Goal: Task Accomplishment & Management: Use online tool/utility

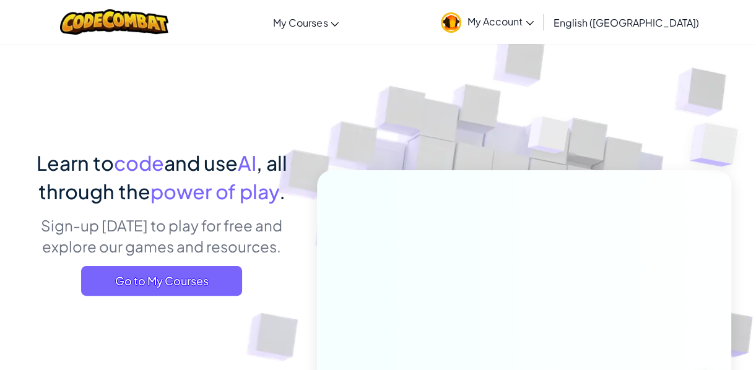
drag, startPoint x: 527, startPoint y: 20, endPoint x: 559, endPoint y: 37, distance: 36.3
click at [461, 20] on img at bounding box center [451, 22] width 20 height 20
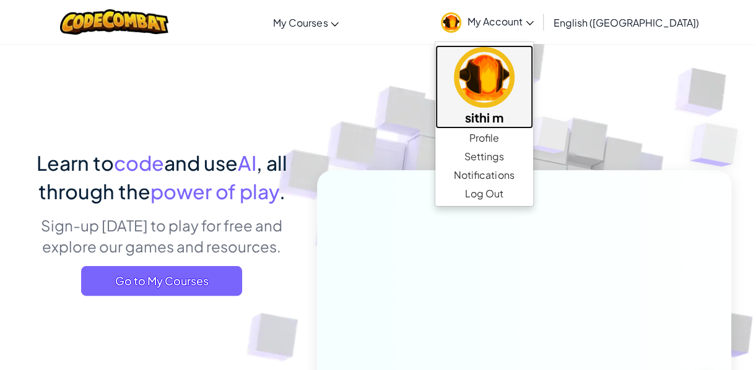
click at [533, 46] on link "sithi m" at bounding box center [484, 87] width 98 height 84
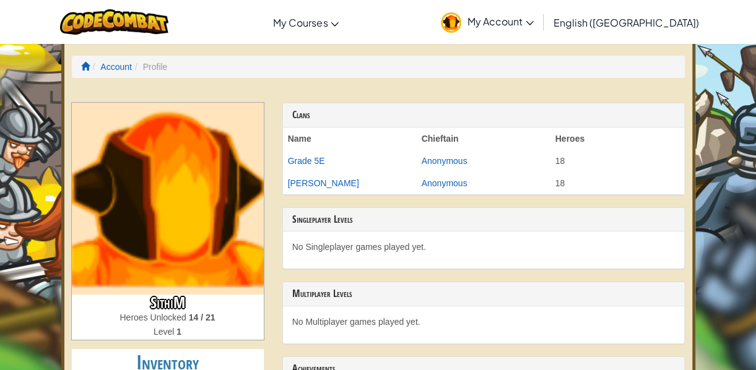
click at [189, 229] on img at bounding box center [168, 199] width 192 height 192
click at [153, 58] on ol "Account Profile" at bounding box center [378, 67] width 613 height 22
click at [156, 66] on li "Profile" at bounding box center [149, 67] width 35 height 12
click at [127, 61] on li "Account" at bounding box center [111, 67] width 42 height 12
click at [126, 71] on link "Account" at bounding box center [116, 67] width 32 height 10
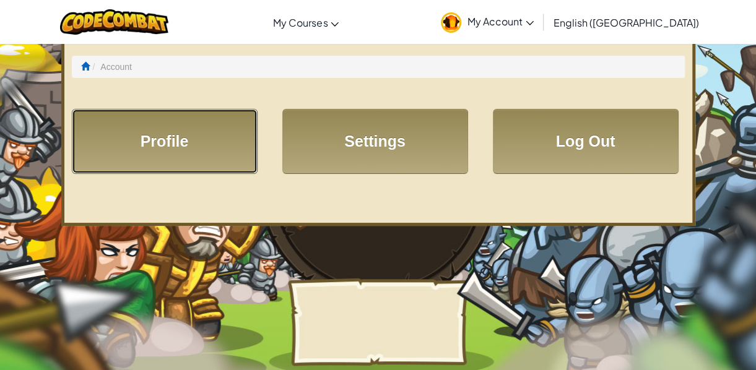
click at [223, 144] on link "Profile" at bounding box center [165, 141] width 186 height 65
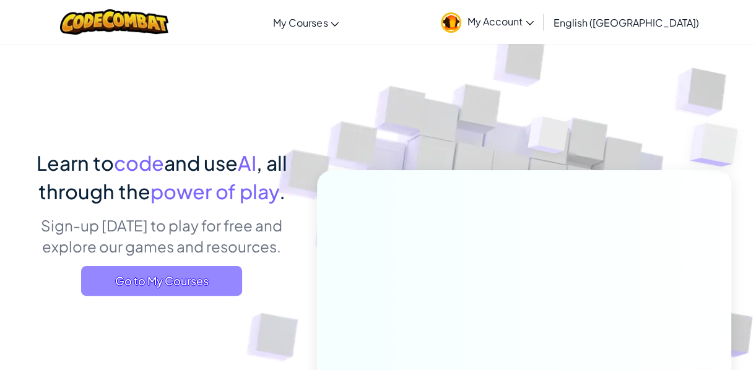
click at [152, 282] on span "Go to My Courses" at bounding box center [161, 281] width 161 height 30
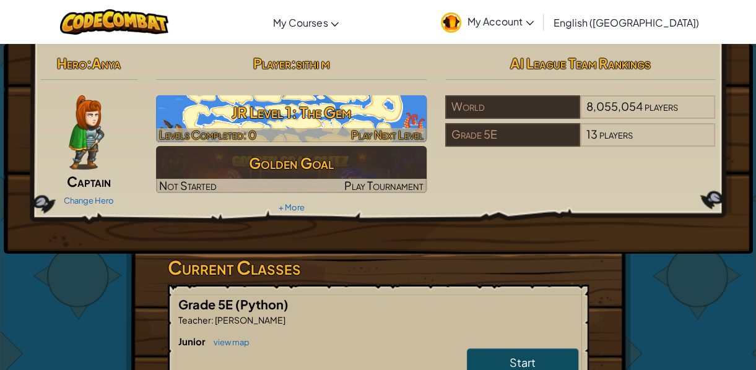
click at [273, 98] on h3 "JR Level 1: The Gem" at bounding box center [291, 112] width 270 height 28
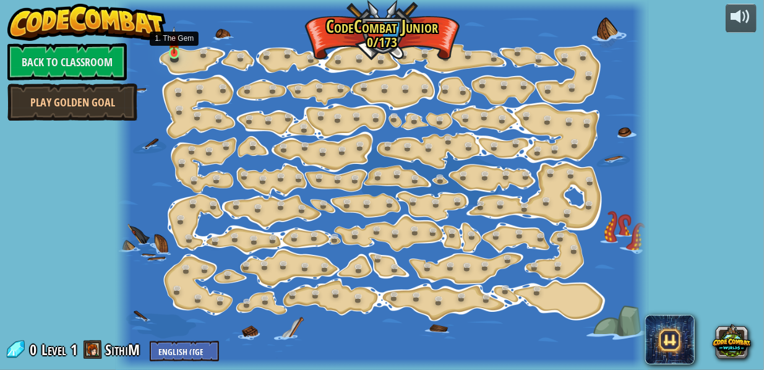
click at [175, 54] on div at bounding box center [174, 52] width 11 height 11
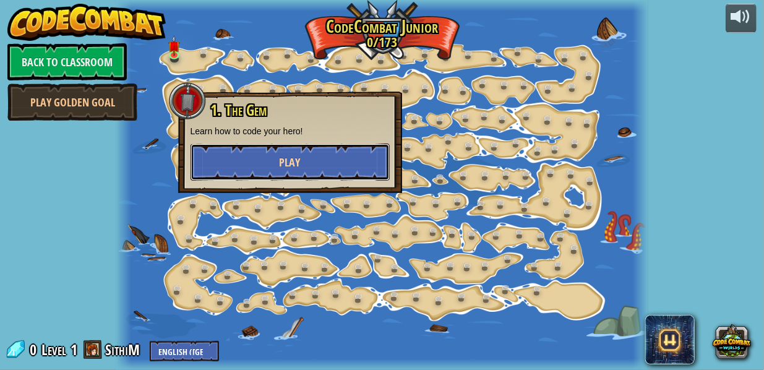
click at [232, 153] on button "Play" at bounding box center [290, 162] width 199 height 37
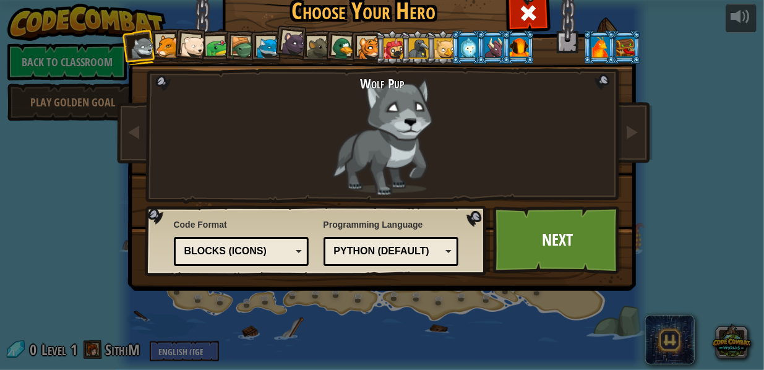
click at [192, 46] on div at bounding box center [192, 47] width 25 height 25
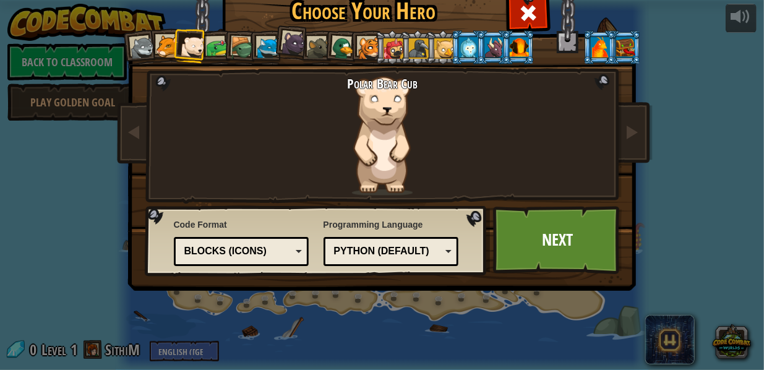
click at [459, 52] on div at bounding box center [468, 47] width 19 height 20
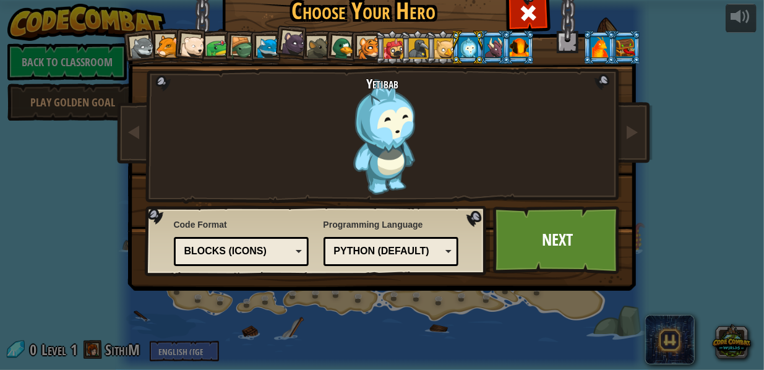
click at [314, 50] on div at bounding box center [319, 48] width 23 height 23
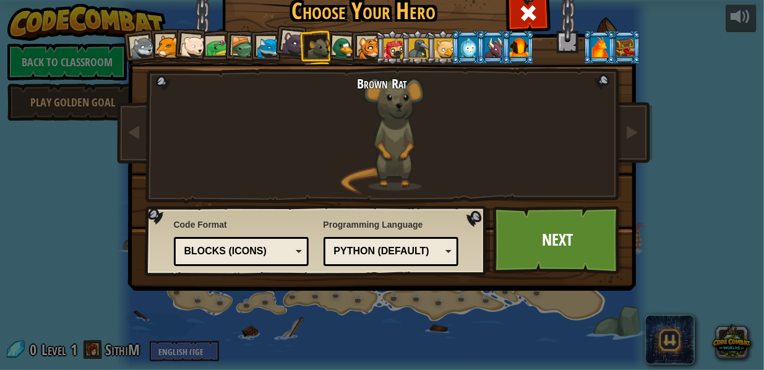
click at [519, 49] on div at bounding box center [519, 47] width 19 height 20
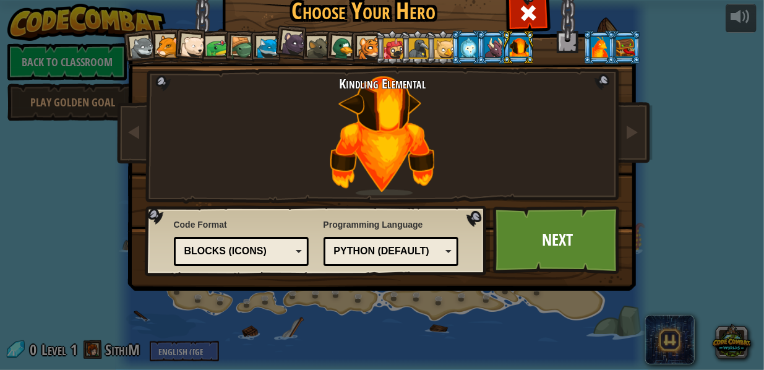
click at [489, 41] on div at bounding box center [494, 47] width 19 height 20
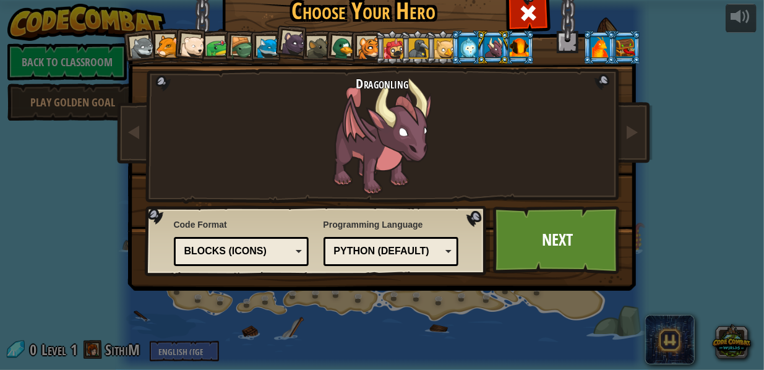
click at [470, 50] on div at bounding box center [468, 47] width 19 height 20
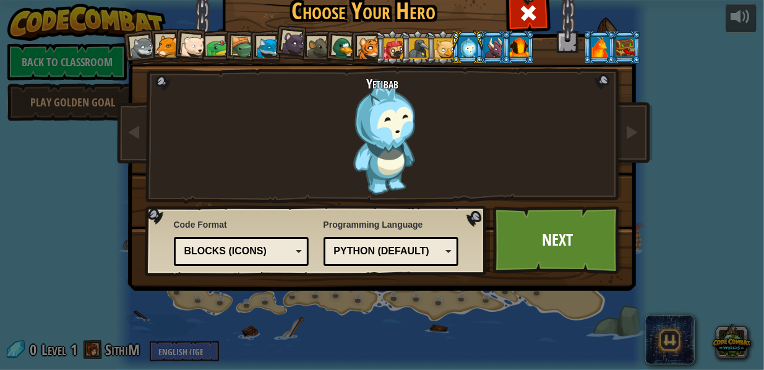
click at [441, 42] on div at bounding box center [444, 48] width 20 height 20
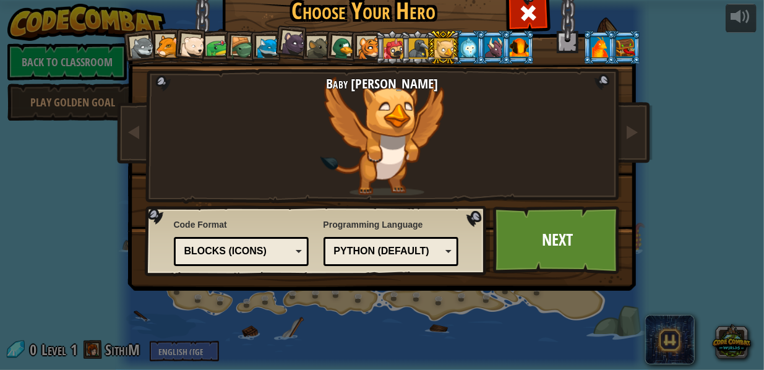
click at [491, 45] on div at bounding box center [494, 47] width 19 height 20
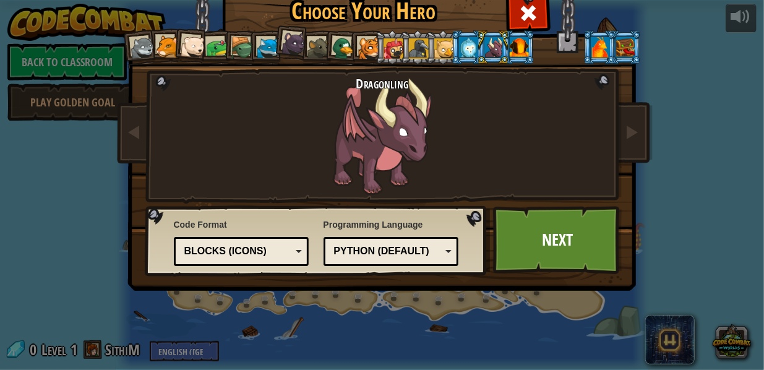
click at [515, 43] on div at bounding box center [519, 47] width 19 height 20
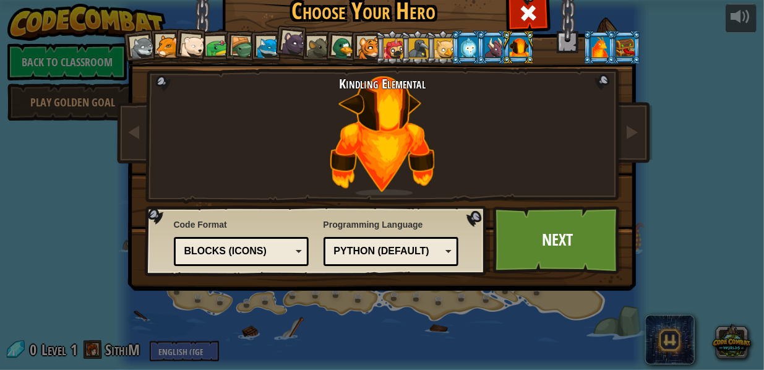
click at [211, 253] on div "Blocks (Icons)" at bounding box center [237, 251] width 107 height 14
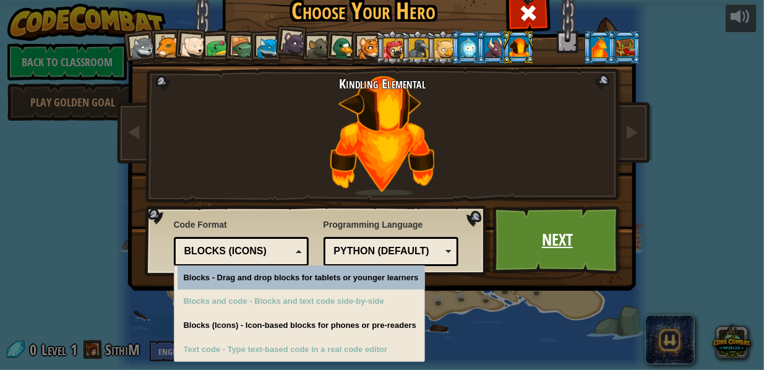
click at [521, 240] on link "Next" at bounding box center [557, 240] width 129 height 68
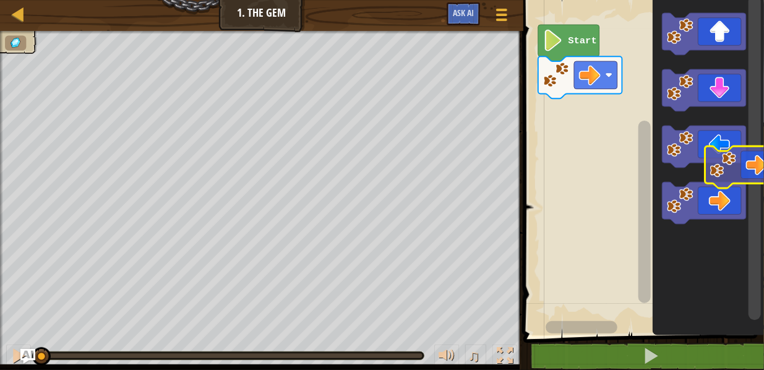
click at [751, 178] on div "Start" at bounding box center [642, 165] width 244 height 342
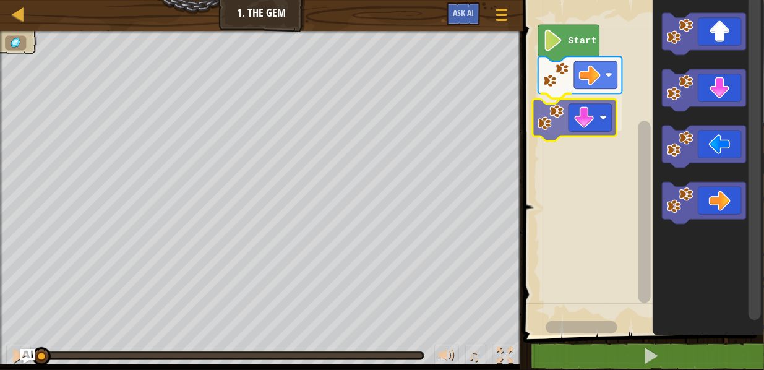
click at [581, 123] on div "Start" at bounding box center [642, 165] width 244 height 342
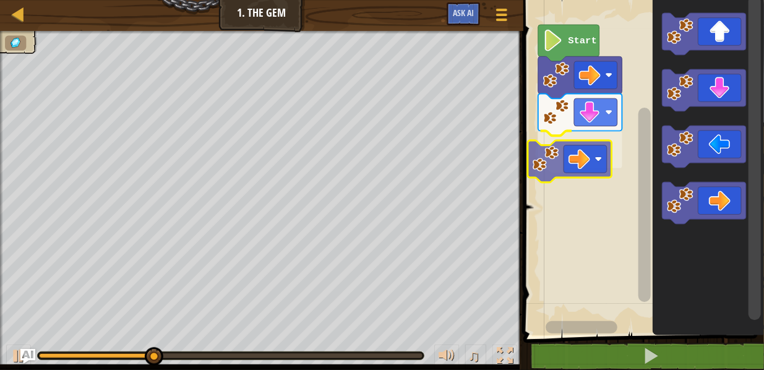
click at [597, 131] on div "Start" at bounding box center [642, 165] width 244 height 342
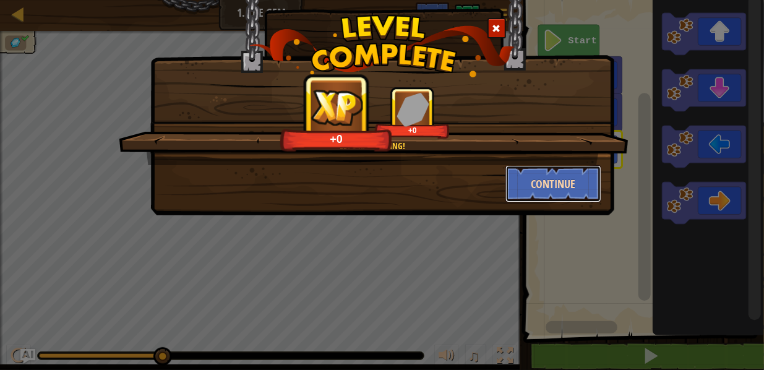
click at [548, 184] on button "Continue" at bounding box center [554, 183] width 96 height 37
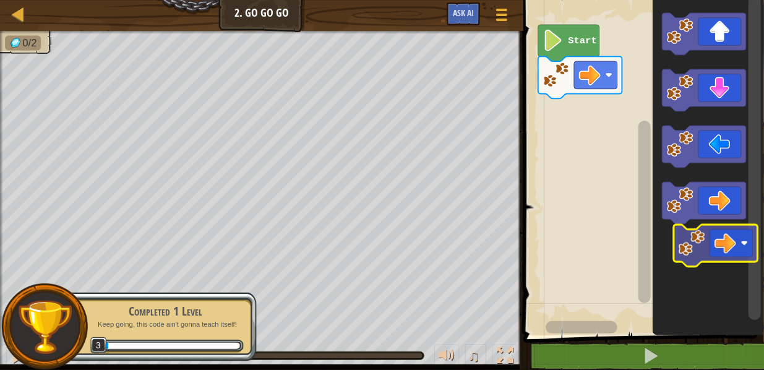
click at [726, 254] on icon "Blockly Workspace" at bounding box center [708, 165] width 111 height 342
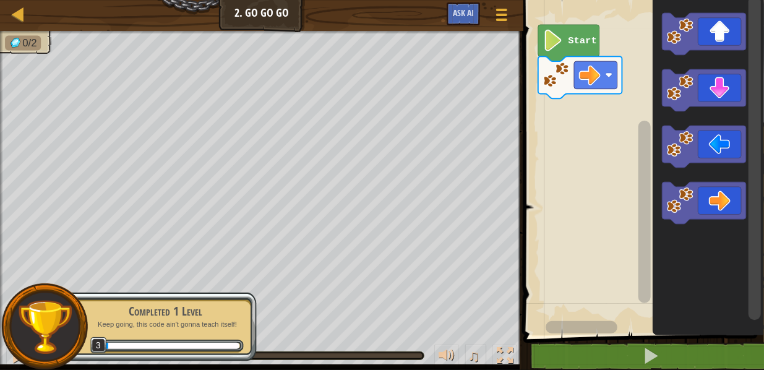
click at [621, 83] on div "Start" at bounding box center [642, 165] width 244 height 342
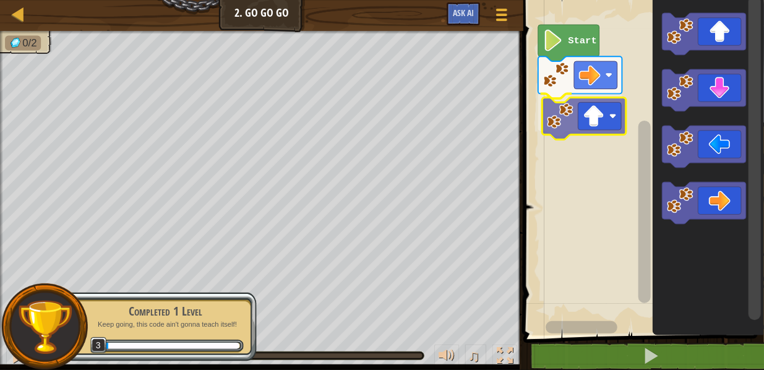
click at [605, 114] on div "Start" at bounding box center [642, 165] width 244 height 342
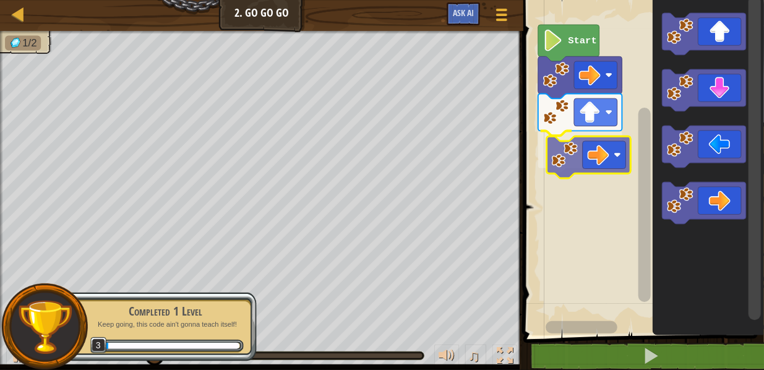
click at [597, 146] on div "Start" at bounding box center [642, 165] width 244 height 342
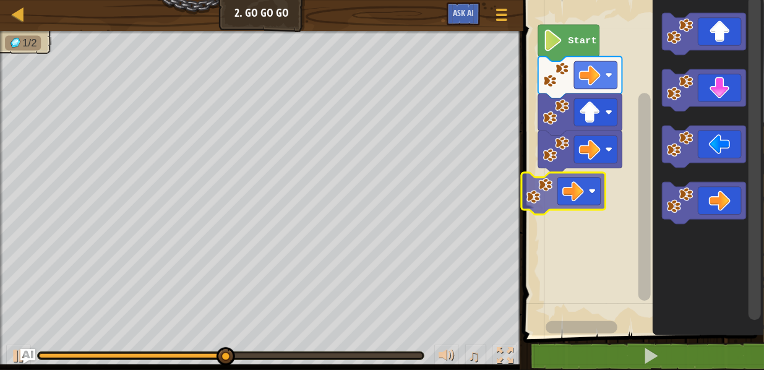
click at [582, 197] on div "Start" at bounding box center [642, 165] width 244 height 342
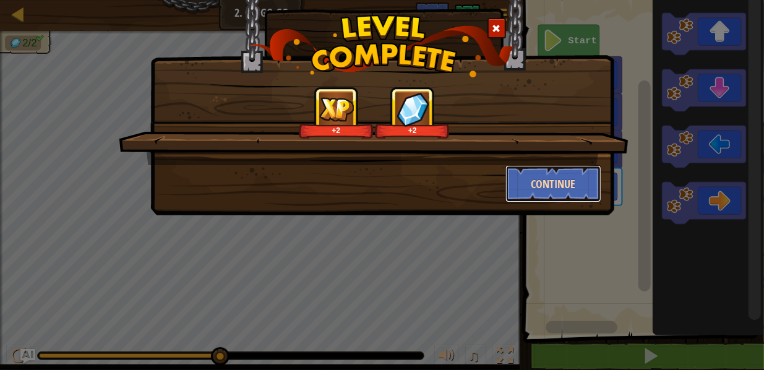
click at [561, 186] on button "Continue" at bounding box center [554, 183] width 96 height 37
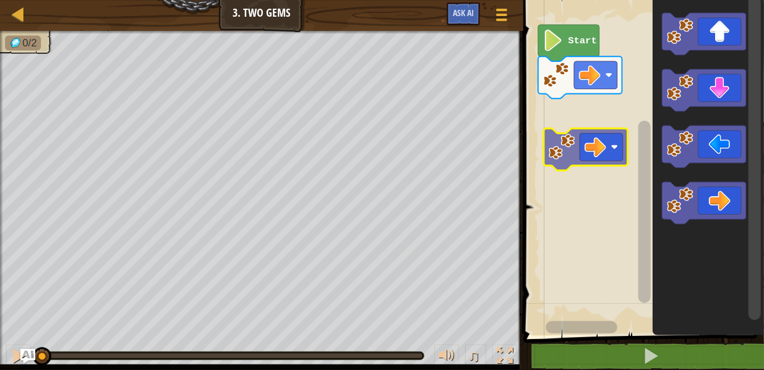
click at [581, 131] on div "Start" at bounding box center [642, 165] width 244 height 342
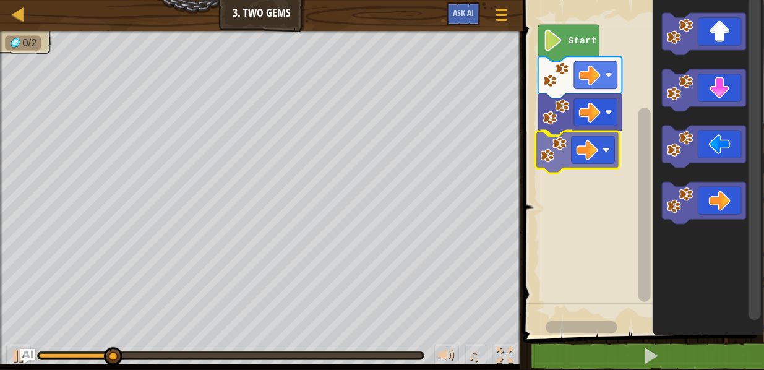
click at [571, 146] on div "Start" at bounding box center [642, 165] width 244 height 342
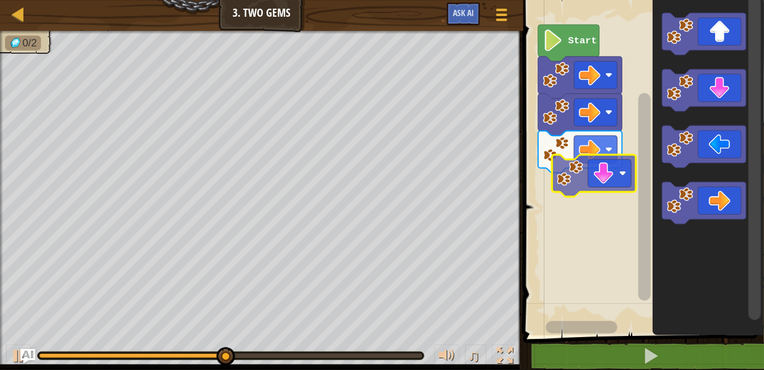
click at [582, 185] on div "Start" at bounding box center [642, 165] width 244 height 342
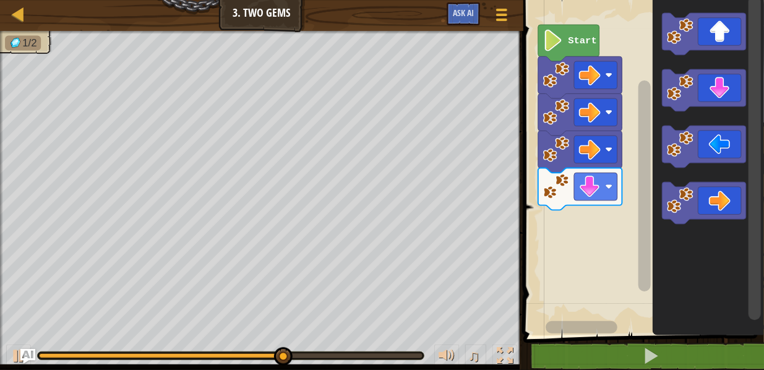
click at [600, 196] on div "Start" at bounding box center [642, 165] width 244 height 342
click at [638, 160] on div "Start" at bounding box center [642, 165] width 244 height 342
click at [610, 175] on div "Start" at bounding box center [642, 165] width 244 height 342
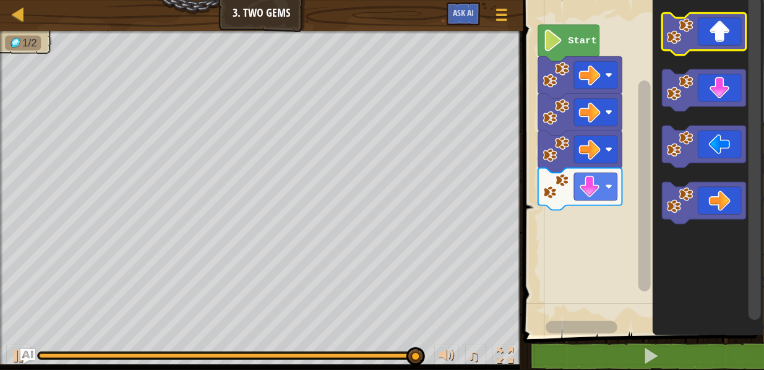
click at [696, 32] on icon "Blockly Workspace" at bounding box center [704, 34] width 84 height 42
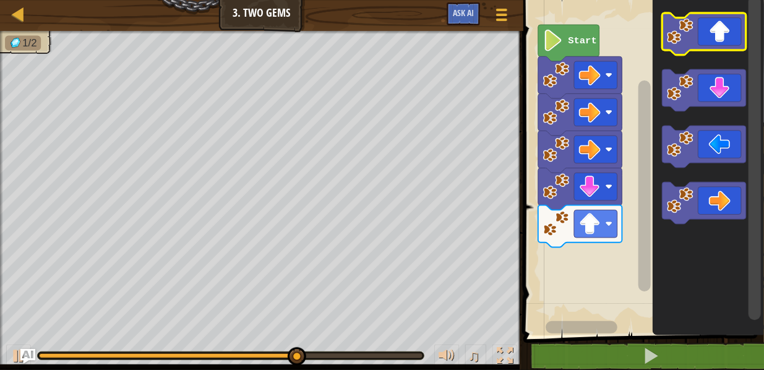
click at [714, 51] on g "Blockly Workspace" at bounding box center [704, 118] width 84 height 211
click at [717, 40] on icon "Blockly Workspace" at bounding box center [704, 34] width 84 height 42
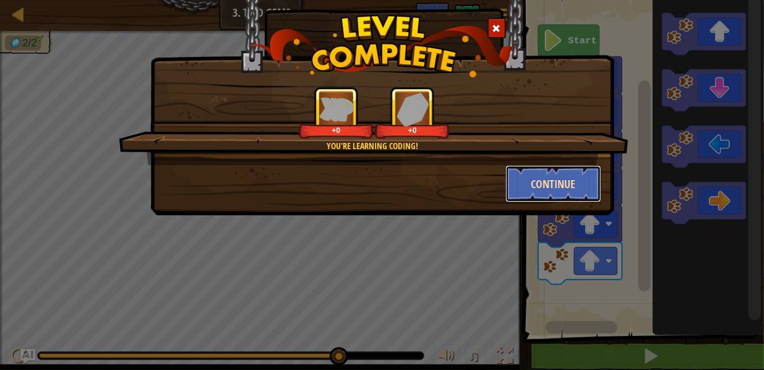
click at [529, 185] on button "Continue" at bounding box center [554, 183] width 96 height 37
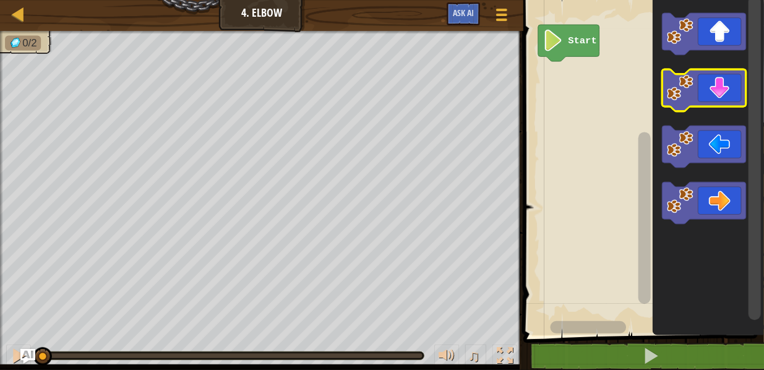
click at [725, 90] on icon "Blockly Workspace" at bounding box center [704, 90] width 84 height 42
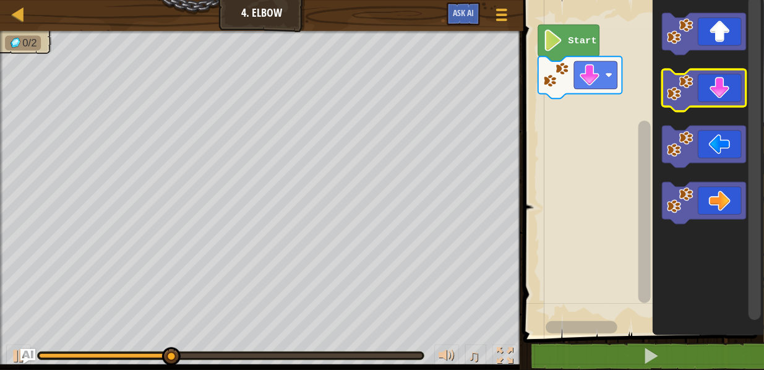
click at [723, 92] on icon "Blockly Workspace" at bounding box center [704, 90] width 84 height 42
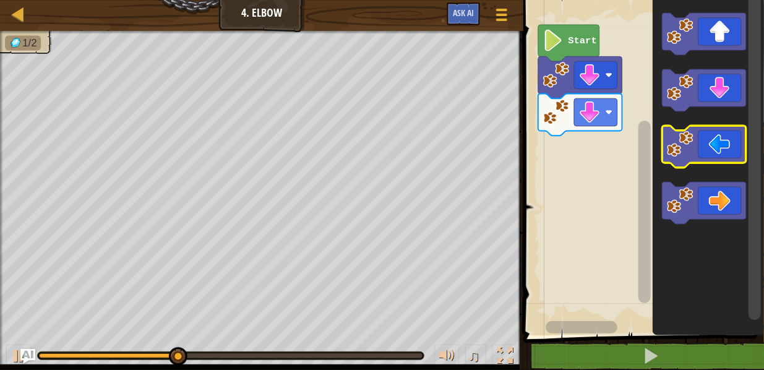
click at [706, 147] on icon "Blockly Workspace" at bounding box center [704, 147] width 84 height 42
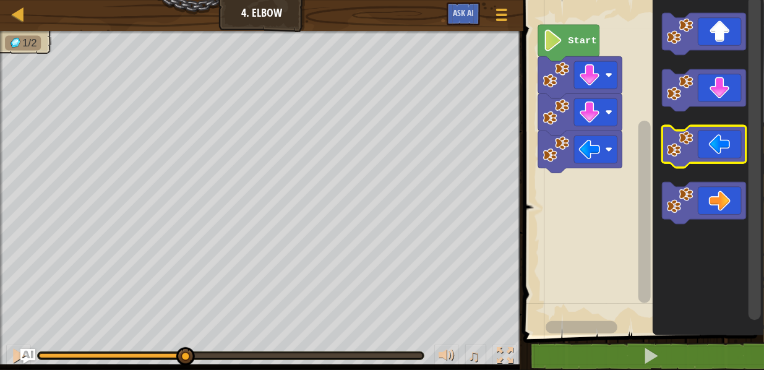
click at [706, 150] on icon "Blockly Workspace" at bounding box center [704, 147] width 84 height 42
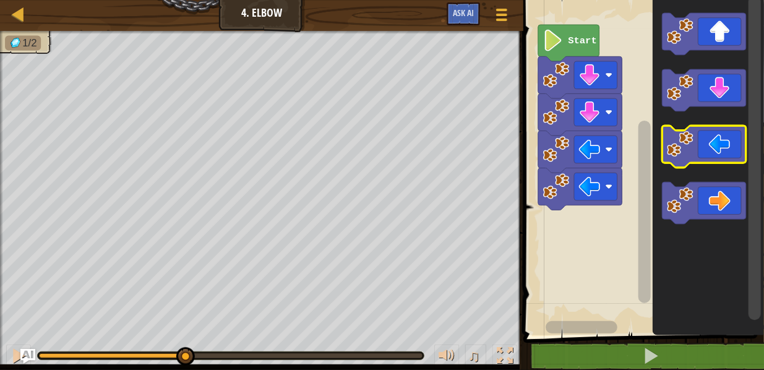
click at [705, 144] on icon "Blockly Workspace" at bounding box center [704, 147] width 84 height 42
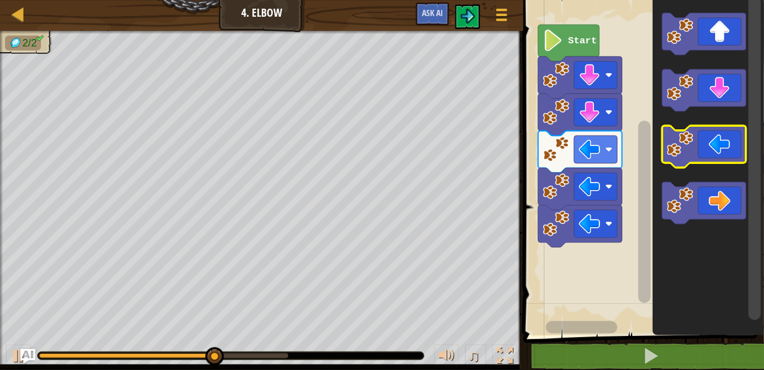
click at [703, 152] on icon "Blockly Workspace" at bounding box center [704, 147] width 84 height 42
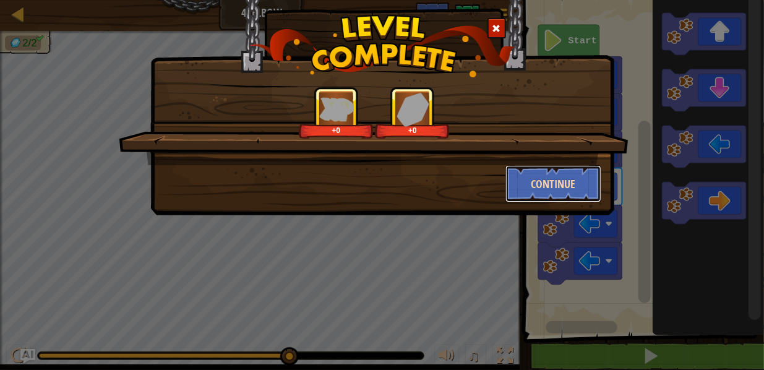
click at [588, 176] on button "Continue" at bounding box center [554, 183] width 96 height 37
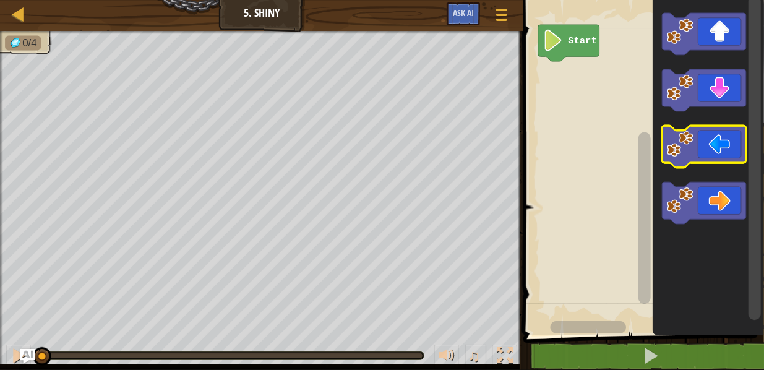
click at [700, 145] on icon "Blockly Workspace" at bounding box center [704, 147] width 84 height 42
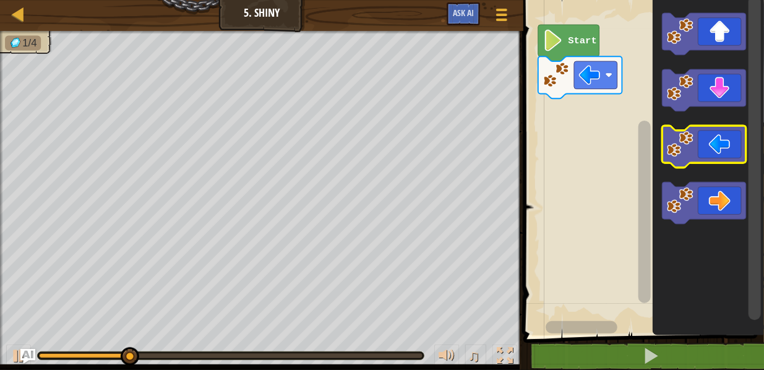
click at [709, 154] on icon "Blockly Workspace" at bounding box center [704, 147] width 84 height 42
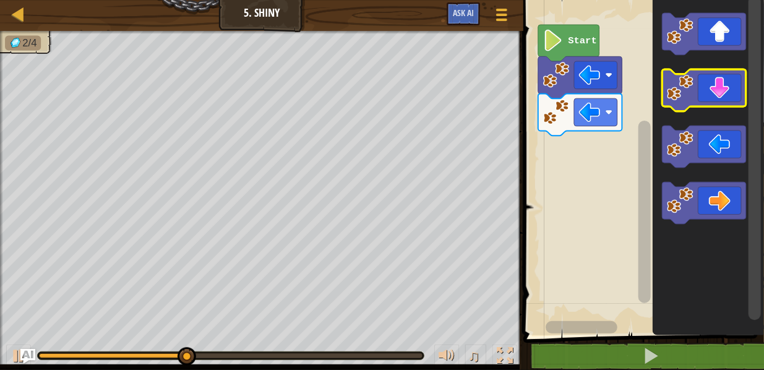
click at [712, 96] on icon "Blockly Workspace" at bounding box center [704, 90] width 84 height 42
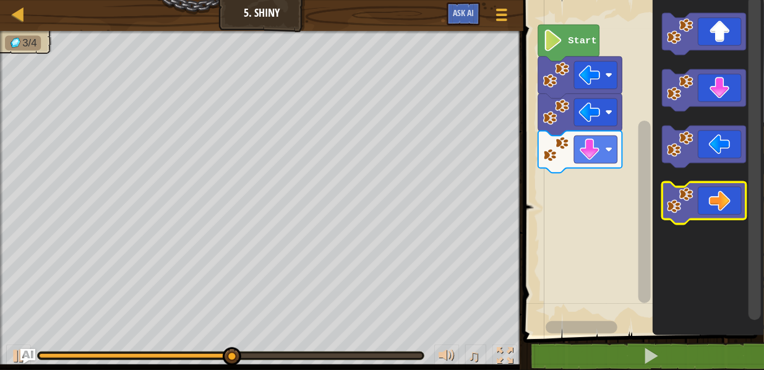
click at [720, 201] on icon "Blockly Workspace" at bounding box center [704, 203] width 84 height 42
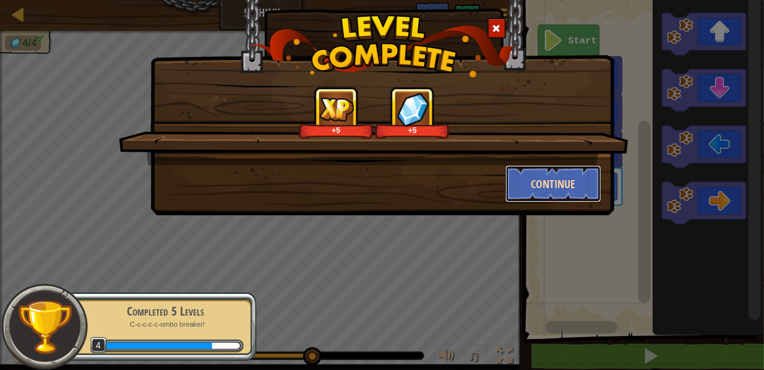
click at [556, 175] on button "Continue" at bounding box center [554, 183] width 96 height 37
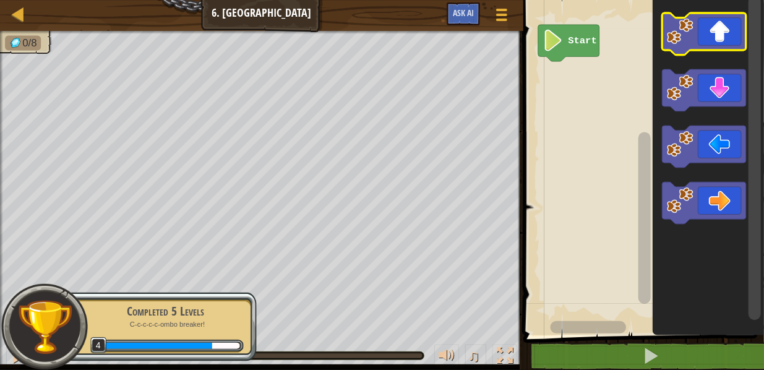
click at [720, 48] on icon "Blockly Workspace" at bounding box center [704, 34] width 84 height 42
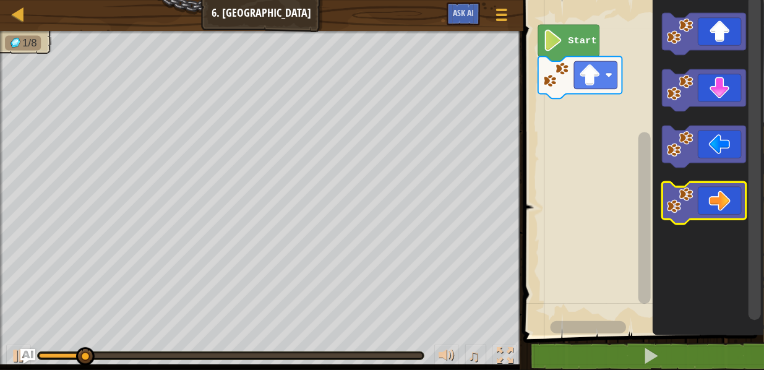
click at [700, 209] on icon "Blockly Workspace" at bounding box center [704, 203] width 84 height 42
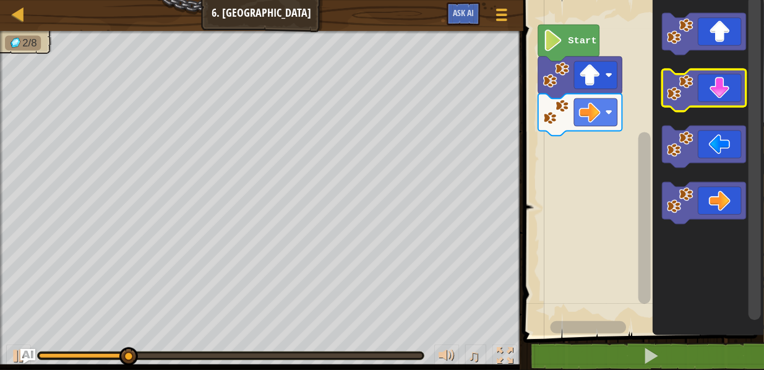
click at [719, 109] on rect "Blockly Workspace" at bounding box center [704, 90] width 84 height 42
click at [731, 96] on icon "Blockly Workspace" at bounding box center [704, 90] width 84 height 42
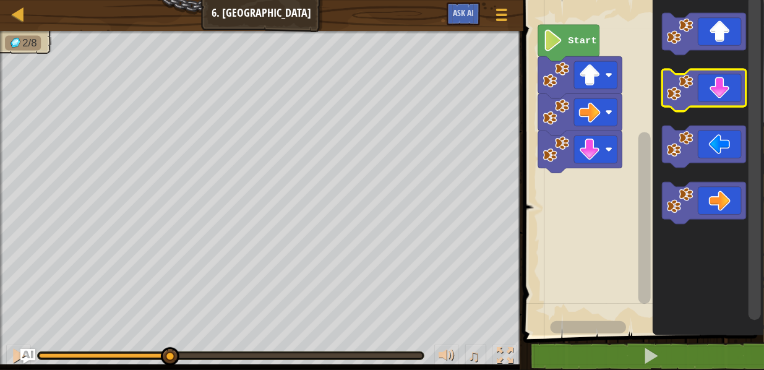
click at [731, 96] on icon "Blockly Workspace" at bounding box center [704, 90] width 84 height 42
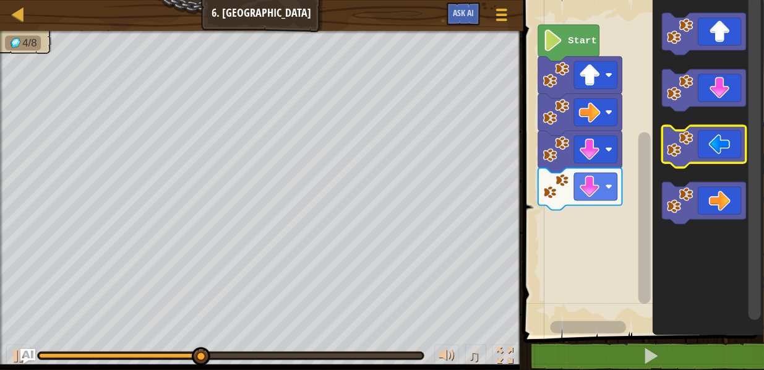
click at [710, 166] on rect "Blockly Workspace" at bounding box center [704, 147] width 84 height 42
click at [711, 163] on rect "Blockly Workspace" at bounding box center [704, 147] width 84 height 42
click at [712, 158] on icon "Blockly Workspace" at bounding box center [704, 147] width 84 height 42
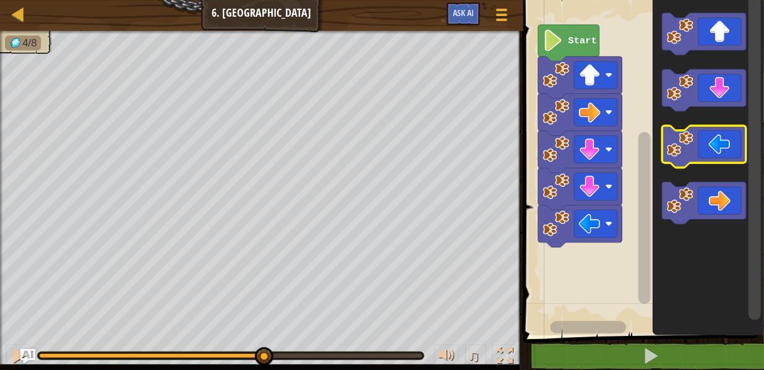
click at [712, 158] on icon "Blockly Workspace" at bounding box center [704, 147] width 84 height 42
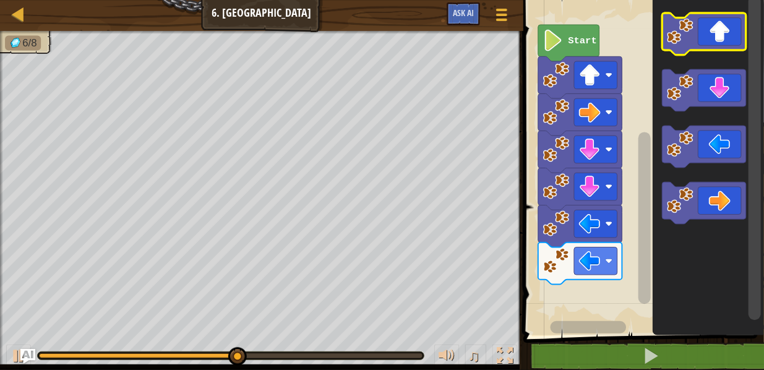
click at [719, 37] on icon "Blockly Workspace" at bounding box center [704, 34] width 84 height 42
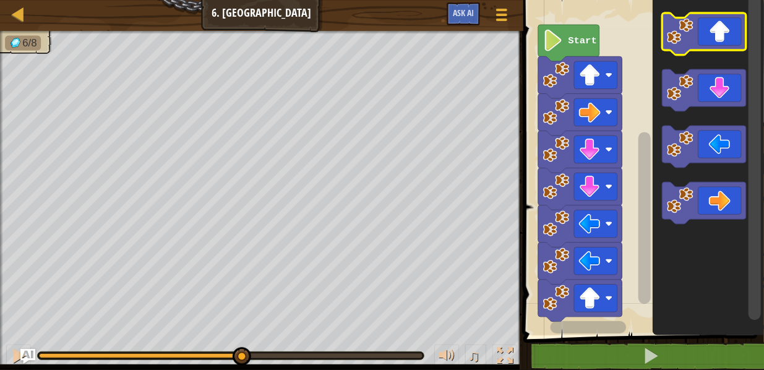
click at [719, 37] on icon "Blockly Workspace" at bounding box center [704, 34] width 84 height 42
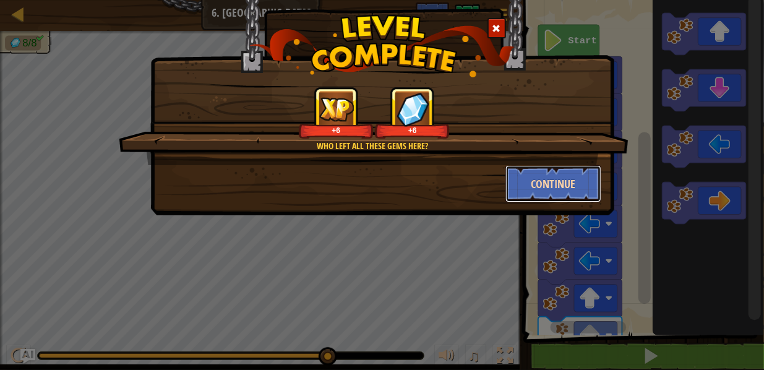
click at [544, 184] on button "Continue" at bounding box center [554, 183] width 96 height 37
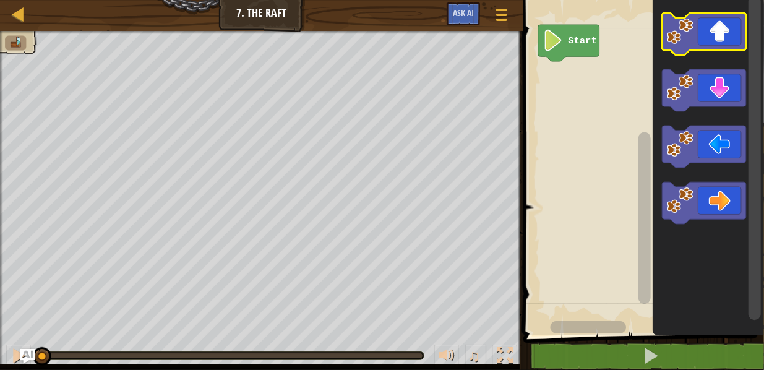
click at [727, 38] on icon "Blockly Workspace" at bounding box center [704, 34] width 84 height 42
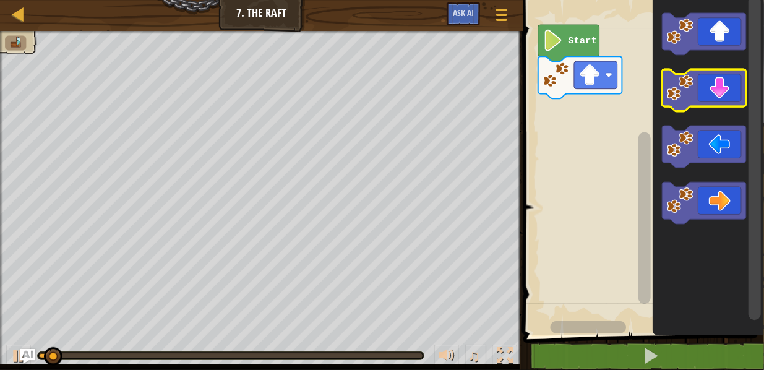
click at [714, 95] on icon "Blockly Workspace" at bounding box center [704, 90] width 84 height 42
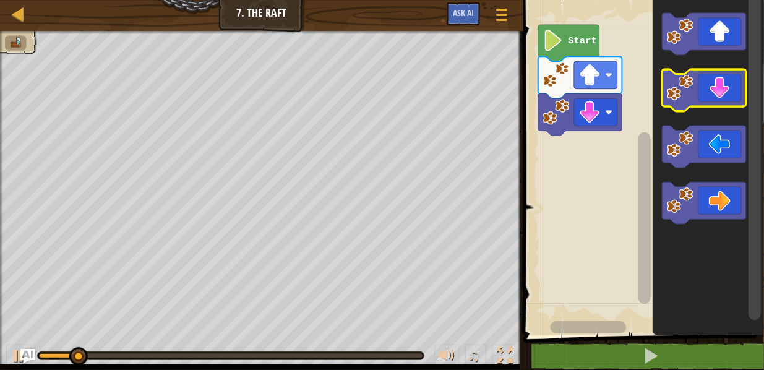
click at [720, 94] on icon "Blockly Workspace" at bounding box center [704, 90] width 84 height 42
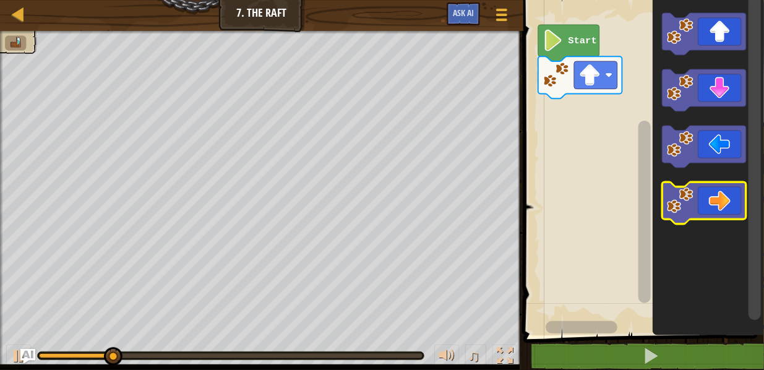
click at [705, 209] on icon "Blockly Workspace" at bounding box center [704, 203] width 84 height 42
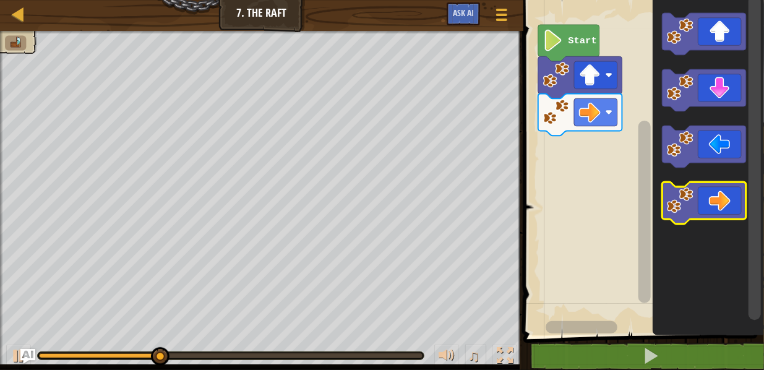
click at [707, 203] on icon "Blockly Workspace" at bounding box center [704, 203] width 84 height 42
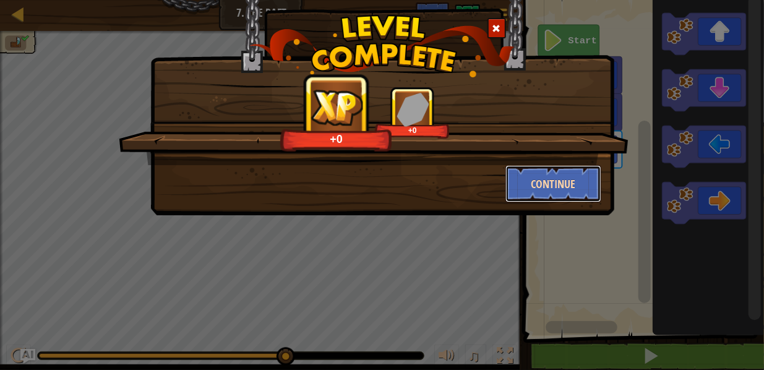
click at [568, 170] on button "Continue" at bounding box center [554, 183] width 96 height 37
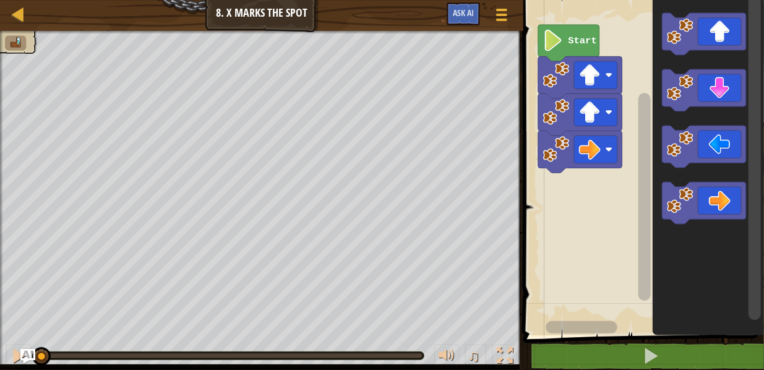
click at [575, 51] on icon "Blockly Workspace" at bounding box center [568, 43] width 61 height 37
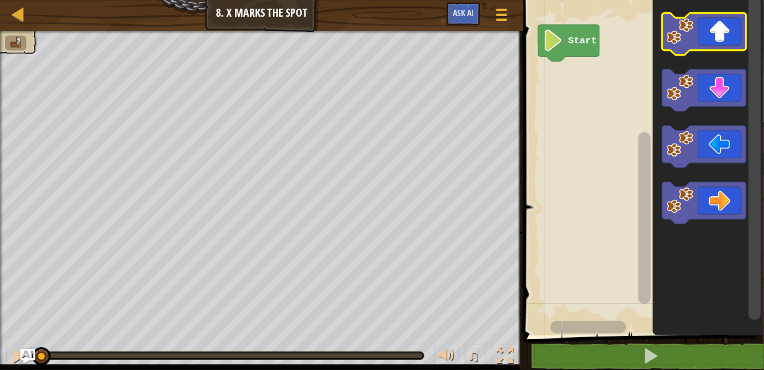
click at [727, 37] on icon "Blockly Workspace" at bounding box center [704, 34] width 84 height 42
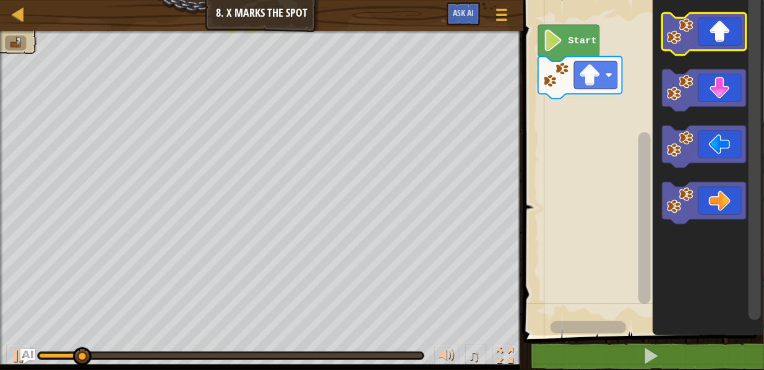
click at [725, 43] on icon "Blockly Workspace" at bounding box center [704, 34] width 84 height 42
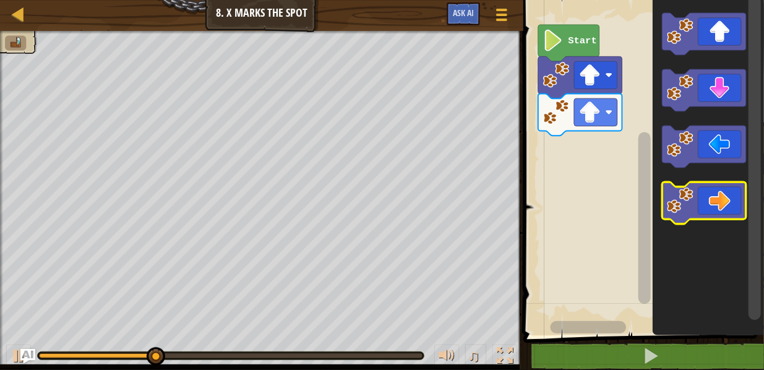
click at [712, 193] on icon "Blockly Workspace" at bounding box center [704, 203] width 84 height 42
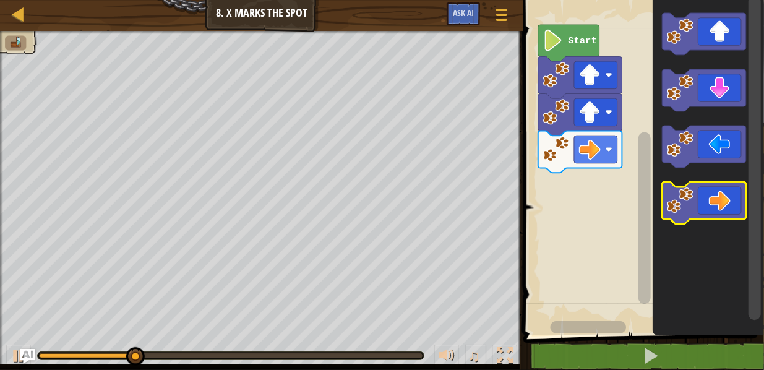
click at [710, 184] on icon "Blockly Workspace" at bounding box center [704, 203] width 84 height 42
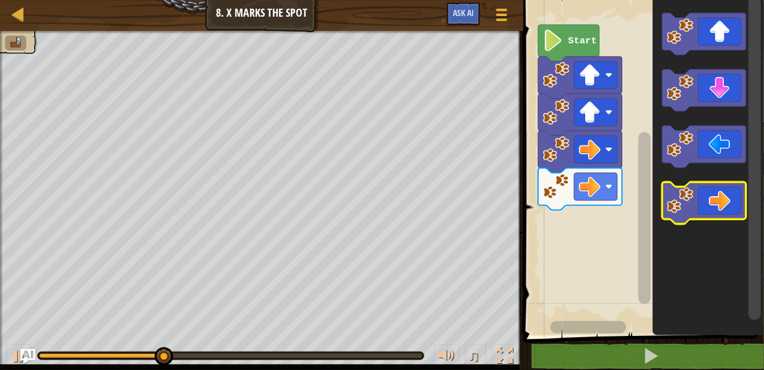
click at [711, 191] on icon "Blockly Workspace" at bounding box center [704, 203] width 84 height 42
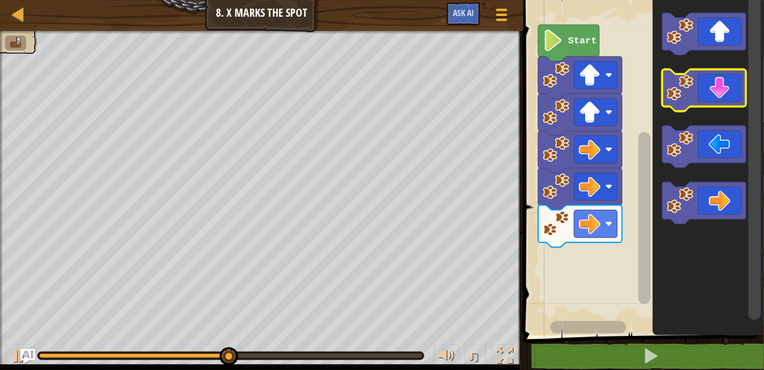
click at [716, 98] on icon "Blockly Workspace" at bounding box center [704, 90] width 84 height 42
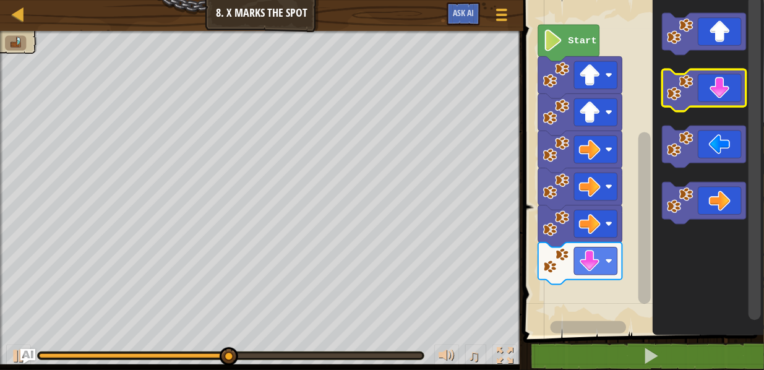
click at [715, 99] on icon "Blockly Workspace" at bounding box center [704, 90] width 84 height 42
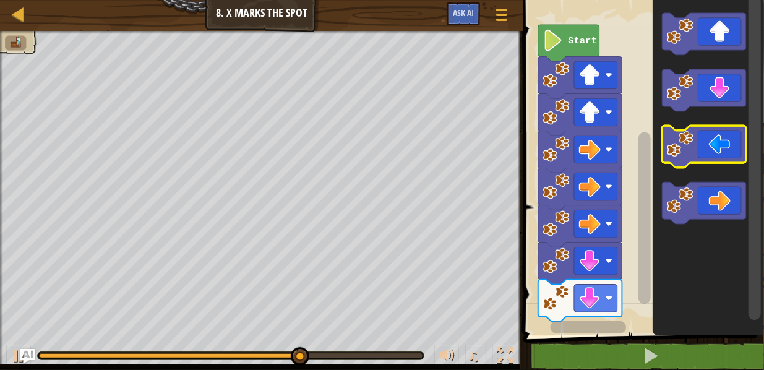
click at [728, 139] on icon "Blockly Workspace" at bounding box center [704, 147] width 84 height 42
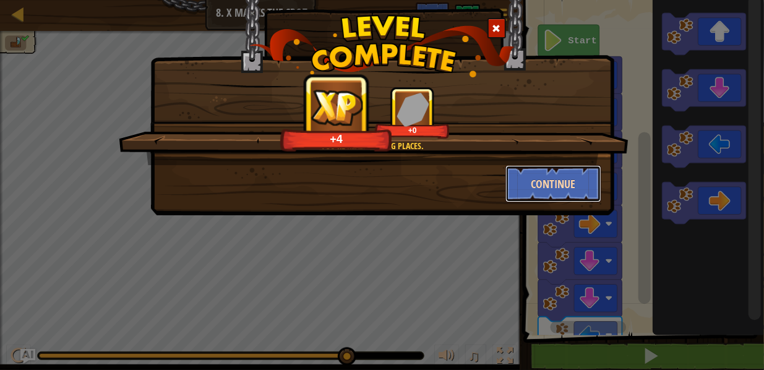
click at [559, 170] on button "Continue" at bounding box center [554, 183] width 96 height 37
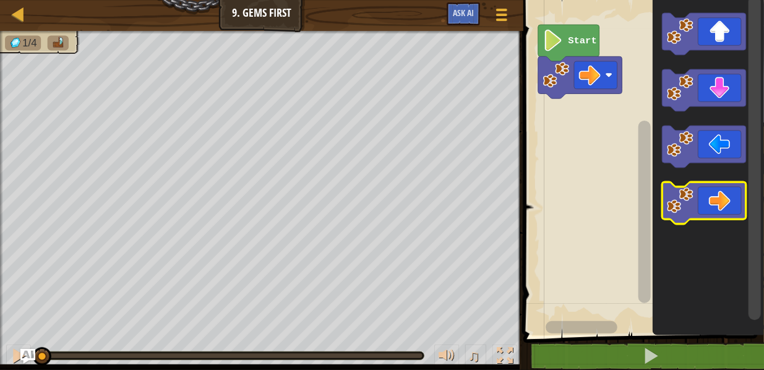
click at [698, 188] on icon "Blockly Workspace" at bounding box center [704, 203] width 84 height 42
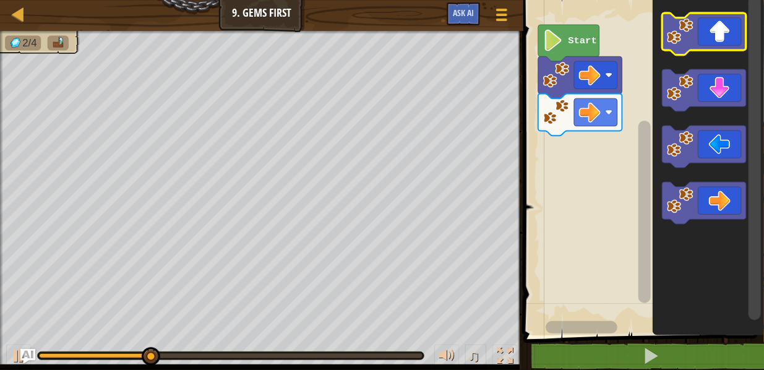
click at [732, 28] on icon "Blockly Workspace" at bounding box center [704, 34] width 84 height 42
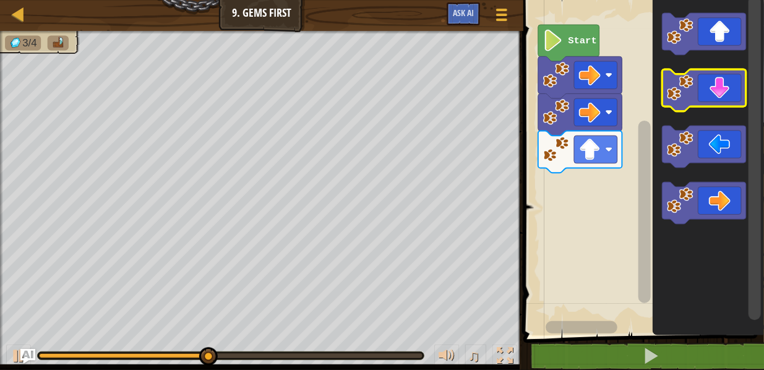
click at [727, 91] on icon "Blockly Workspace" at bounding box center [704, 90] width 84 height 42
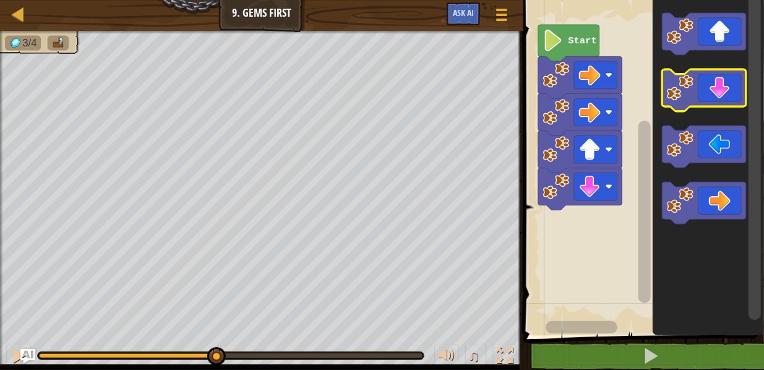
click at [727, 91] on icon "Blockly Workspace" at bounding box center [704, 90] width 84 height 42
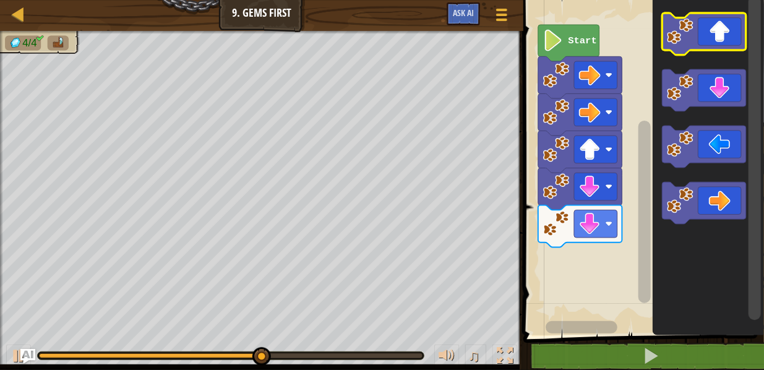
click at [717, 31] on icon "Blockly Workspace" at bounding box center [704, 34] width 84 height 42
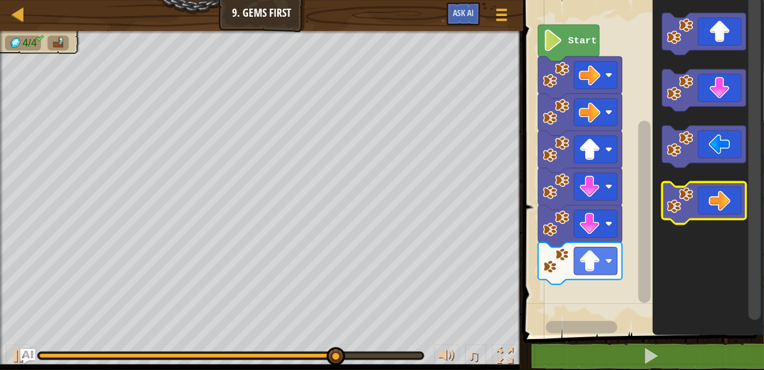
click at [717, 199] on icon "Blockly Workspace" at bounding box center [704, 203] width 84 height 42
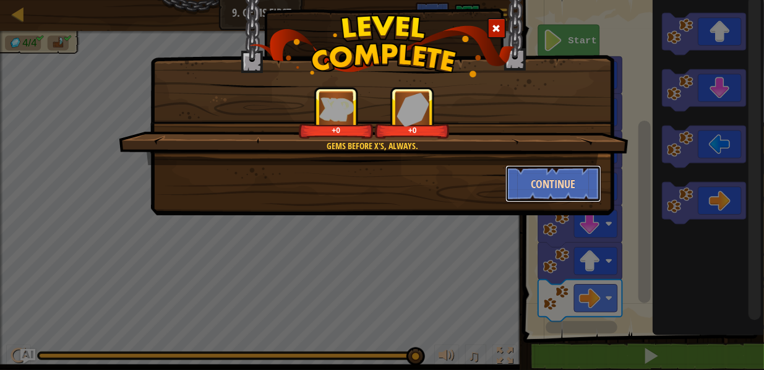
click at [571, 171] on button "Continue" at bounding box center [554, 183] width 96 height 37
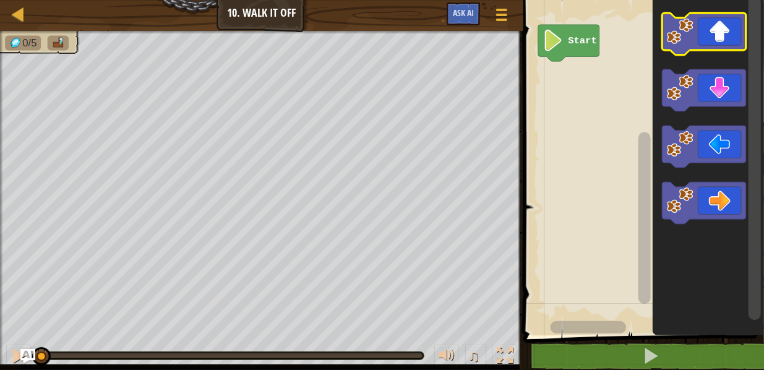
click at [719, 27] on icon "Blockly Workspace" at bounding box center [704, 34] width 84 height 42
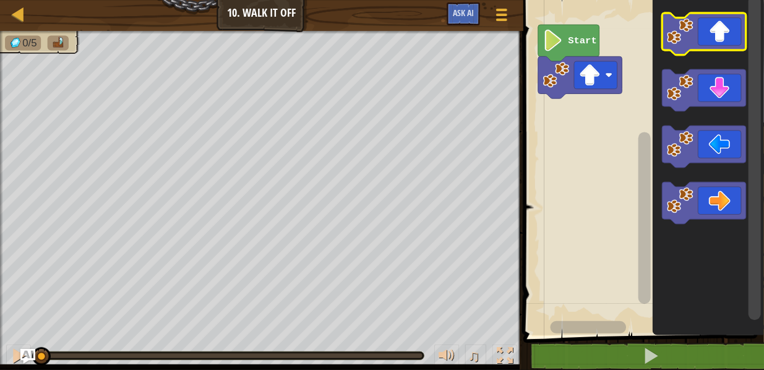
click at [722, 24] on icon "Blockly Workspace" at bounding box center [704, 34] width 84 height 42
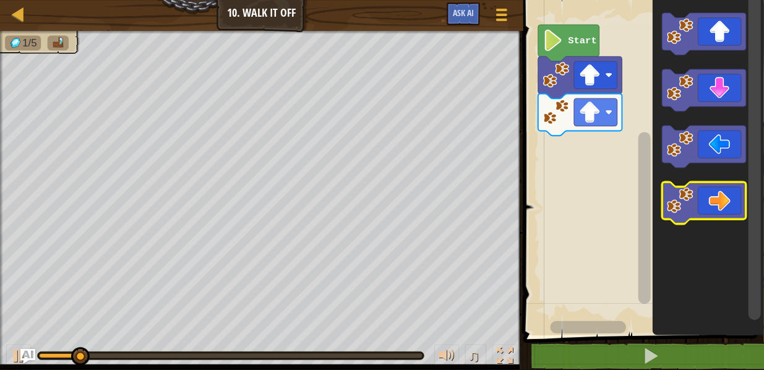
click at [710, 200] on icon "Blockly Workspace" at bounding box center [704, 203] width 84 height 42
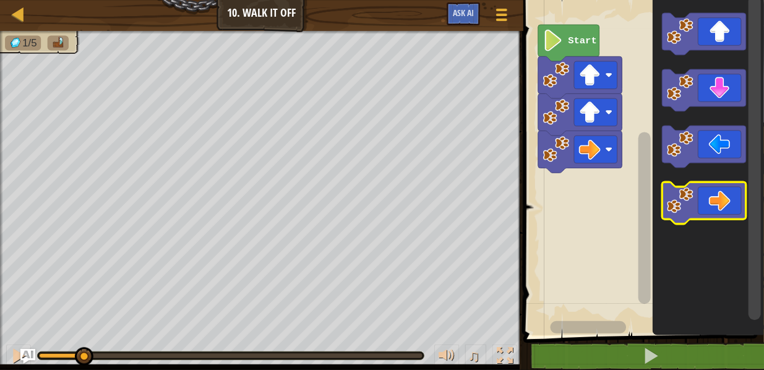
click at [711, 201] on icon "Blockly Workspace" at bounding box center [704, 203] width 84 height 42
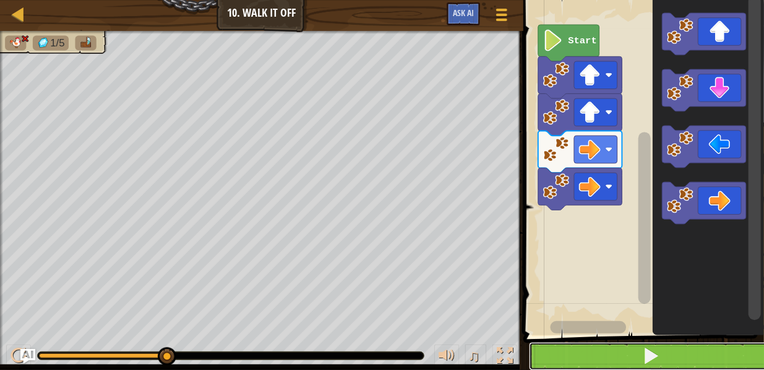
click at [558, 361] on button at bounding box center [651, 356] width 244 height 28
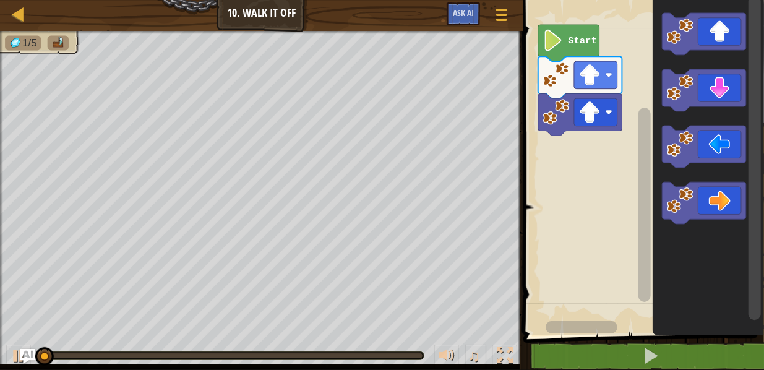
click at [755, 101] on div "Start" at bounding box center [642, 165] width 244 height 342
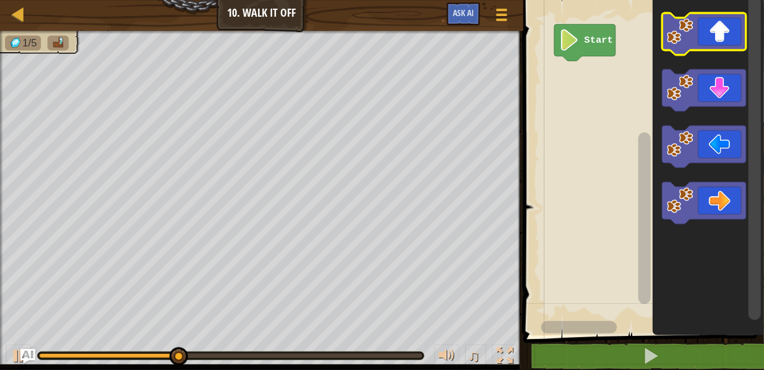
click at [716, 37] on icon "Blockly Workspace" at bounding box center [704, 34] width 84 height 42
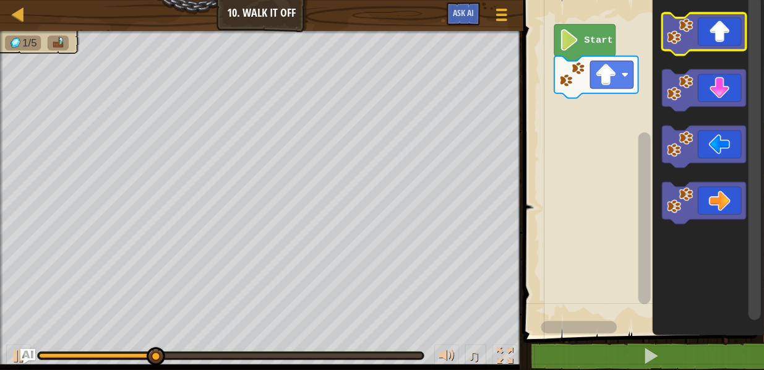
click at [720, 43] on icon "Blockly Workspace" at bounding box center [704, 34] width 84 height 42
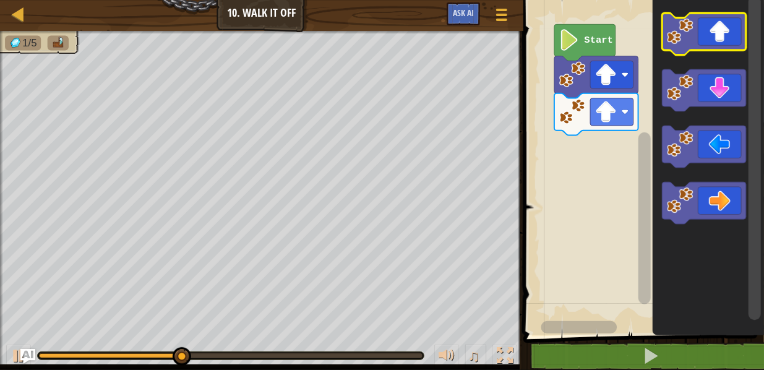
click at [741, 29] on icon "Blockly Workspace" at bounding box center [704, 34] width 84 height 42
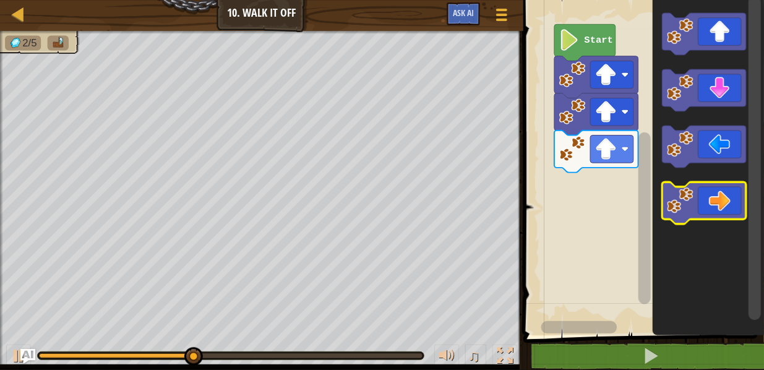
click at [714, 188] on icon "Blockly Workspace" at bounding box center [704, 203] width 84 height 42
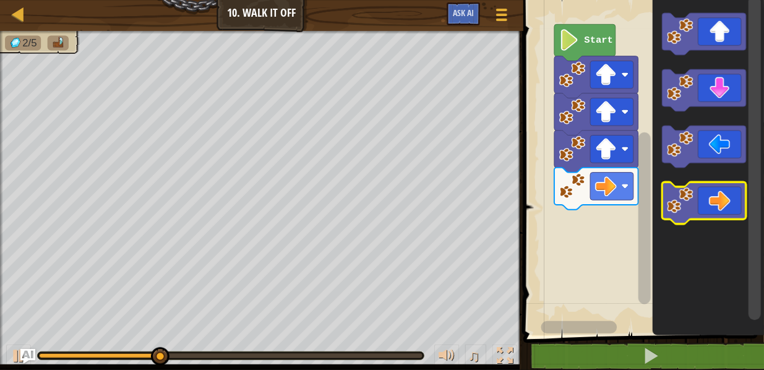
click at [710, 201] on icon "Blockly Workspace" at bounding box center [704, 203] width 84 height 42
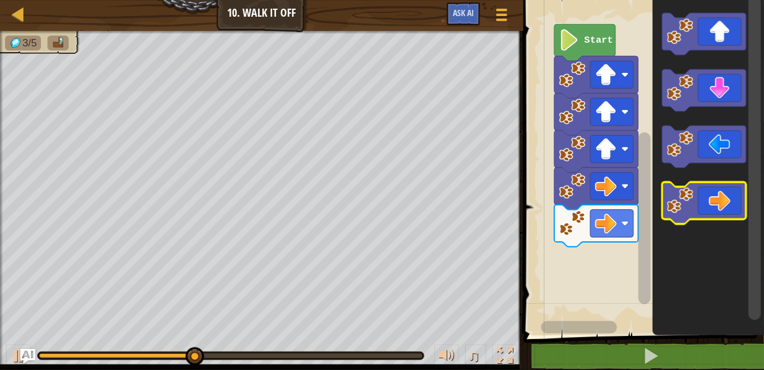
click at [709, 203] on icon "Blockly Workspace" at bounding box center [704, 203] width 84 height 42
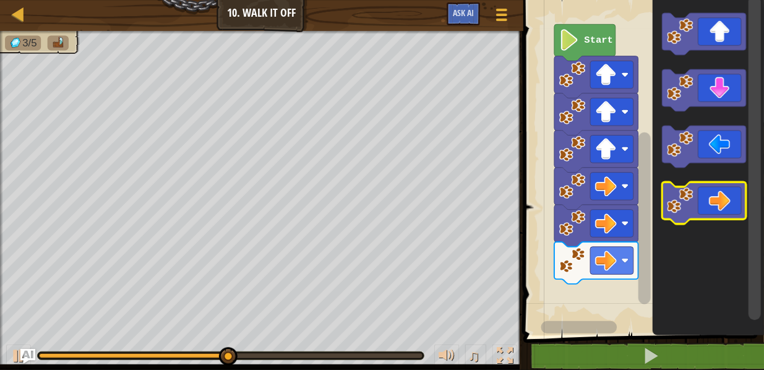
click at [709, 203] on icon "Blockly Workspace" at bounding box center [704, 203] width 84 height 42
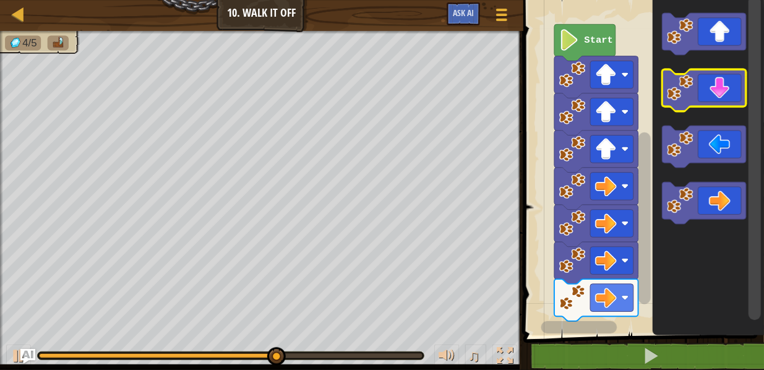
click at [717, 99] on icon "Blockly Workspace" at bounding box center [704, 90] width 84 height 42
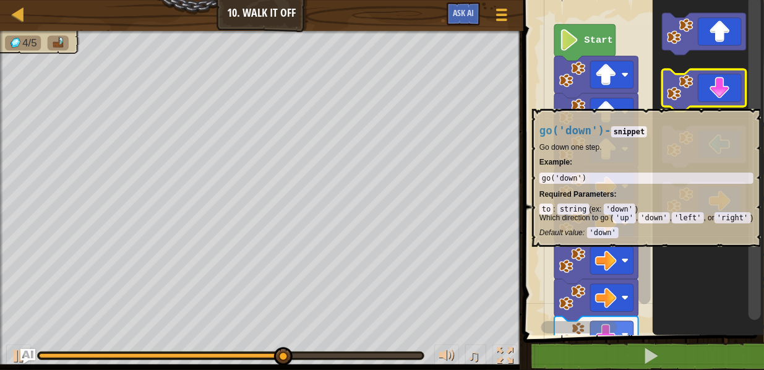
click at [717, 103] on icon "Blockly Workspace" at bounding box center [704, 90] width 84 height 42
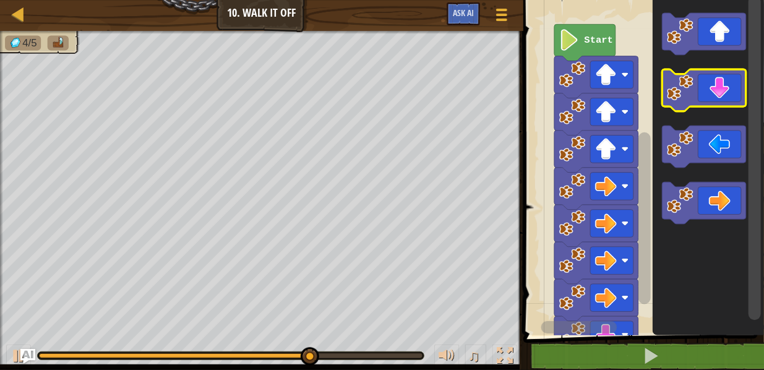
click at [717, 103] on icon "Blockly Workspace" at bounding box center [704, 90] width 84 height 42
click at [717, 99] on icon "Blockly Workspace" at bounding box center [704, 90] width 84 height 42
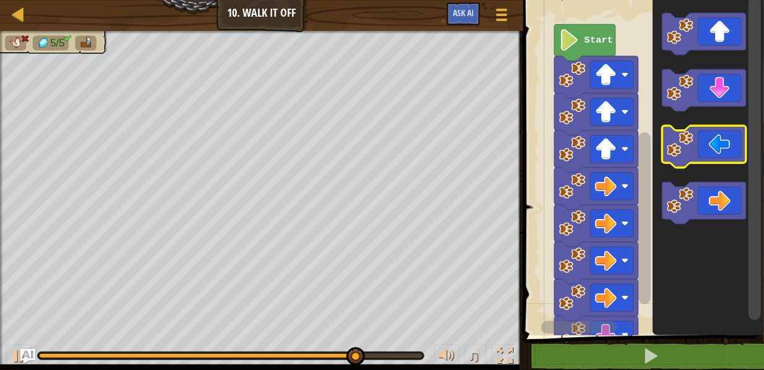
click at [712, 140] on icon "Blockly Workspace" at bounding box center [704, 147] width 84 height 42
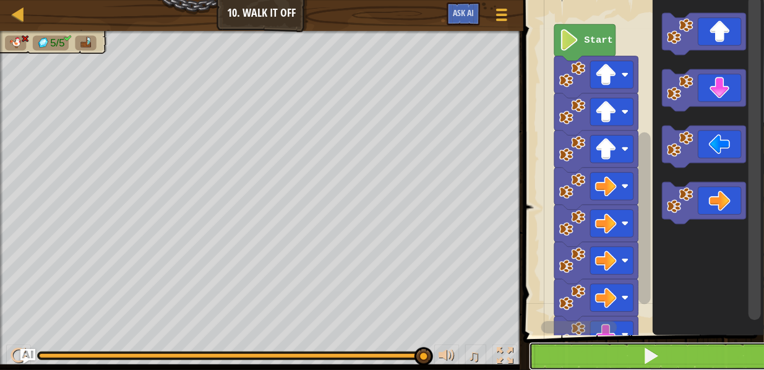
click at [657, 352] on span at bounding box center [650, 355] width 17 height 17
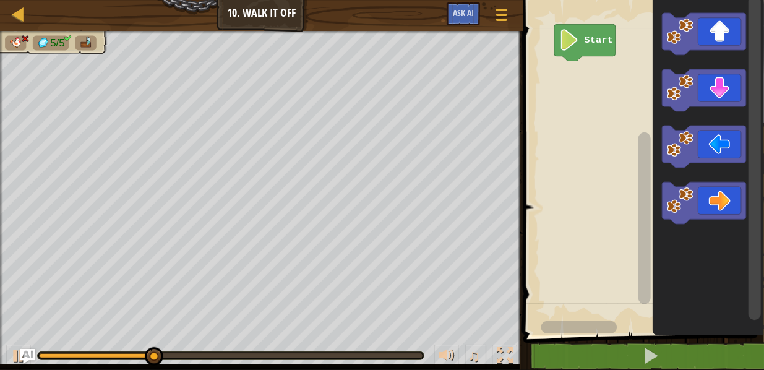
click at [586, 43] on text "Start" at bounding box center [598, 40] width 29 height 11
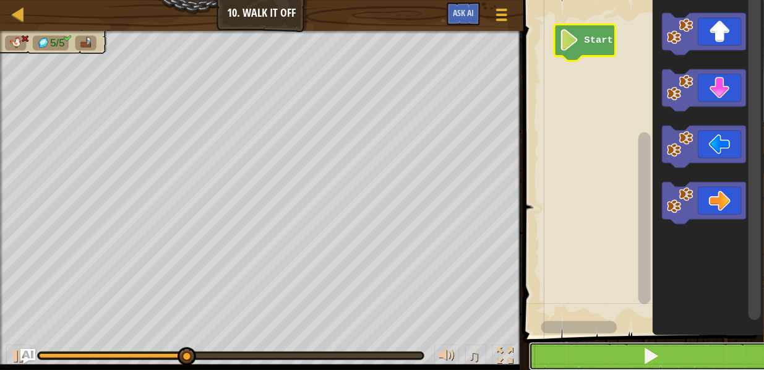
click at [603, 354] on button at bounding box center [651, 356] width 244 height 28
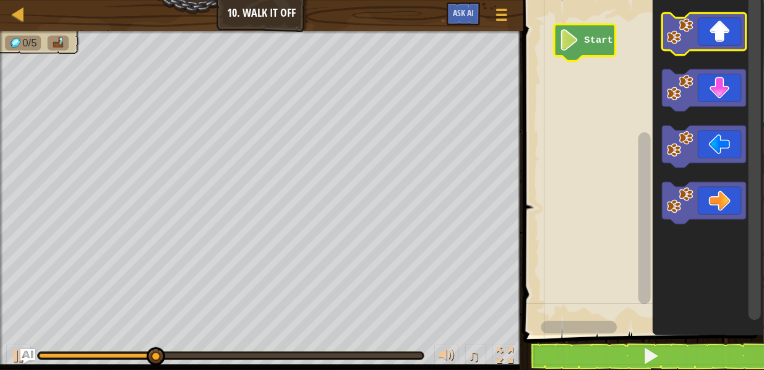
click at [697, 41] on icon "Blockly Workspace" at bounding box center [704, 34] width 84 height 42
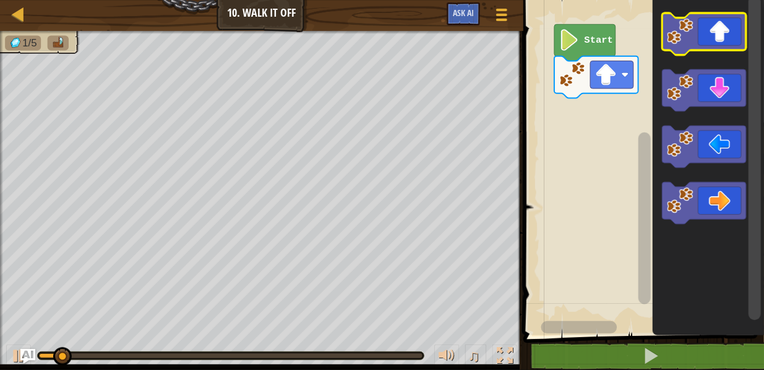
click at [697, 41] on icon "Blockly Workspace" at bounding box center [704, 34] width 84 height 42
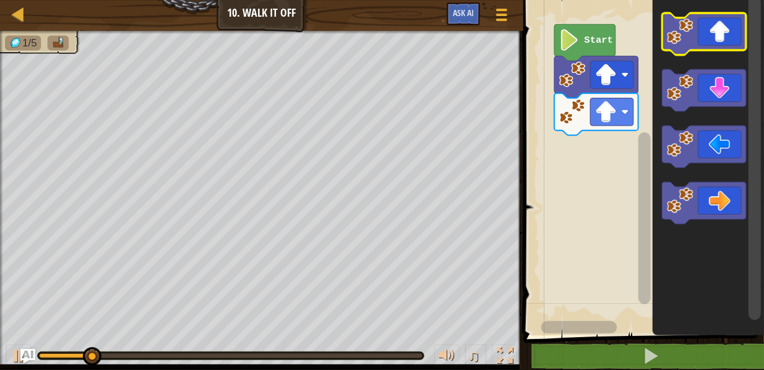
click at [697, 43] on icon "Blockly Workspace" at bounding box center [704, 34] width 84 height 42
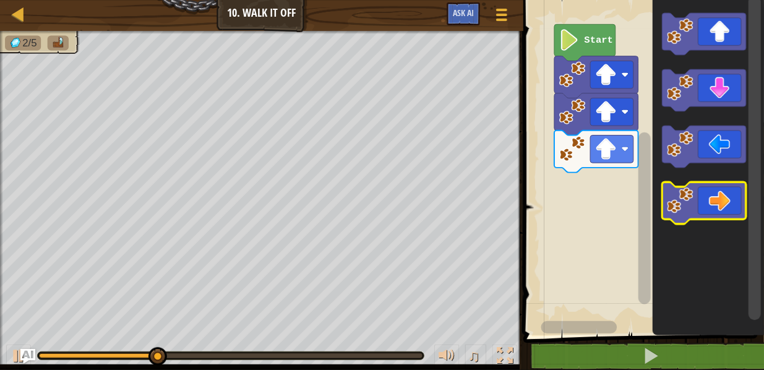
click at [697, 202] on icon "Blockly Workspace" at bounding box center [704, 203] width 84 height 42
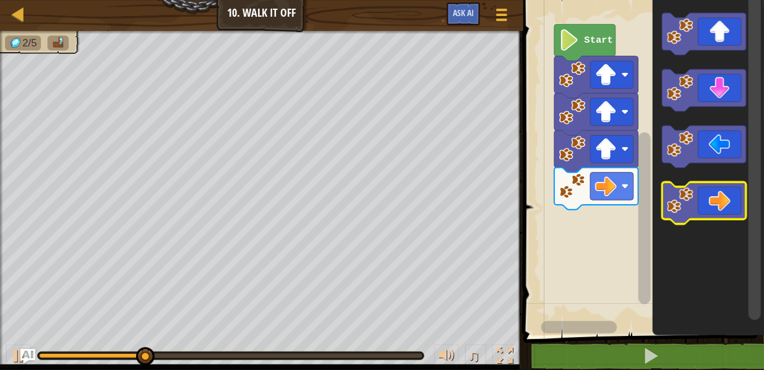
click at [702, 201] on icon "Blockly Workspace" at bounding box center [704, 203] width 84 height 42
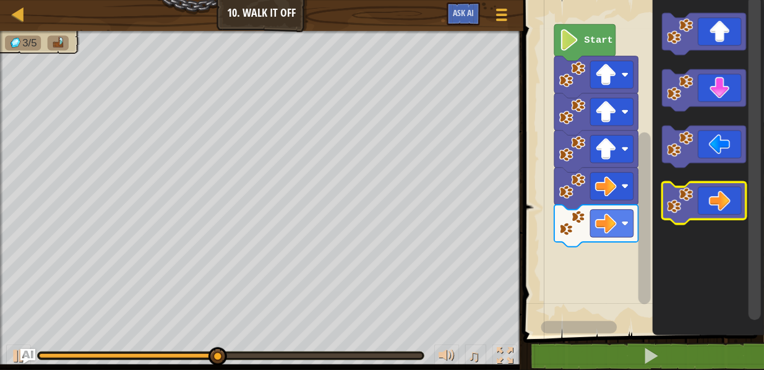
click at [695, 203] on icon "Blockly Workspace" at bounding box center [704, 203] width 84 height 42
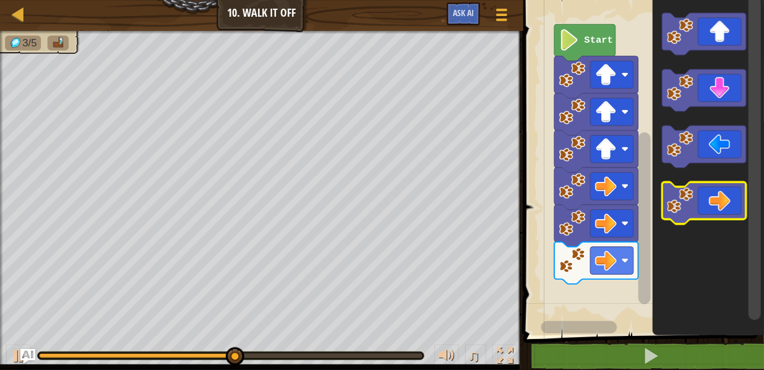
click at [694, 204] on icon "Blockly Workspace" at bounding box center [704, 203] width 84 height 42
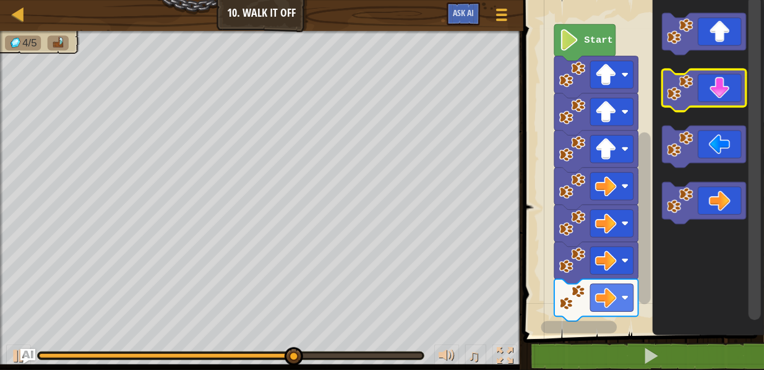
click at [705, 103] on icon "Blockly Workspace" at bounding box center [704, 90] width 84 height 42
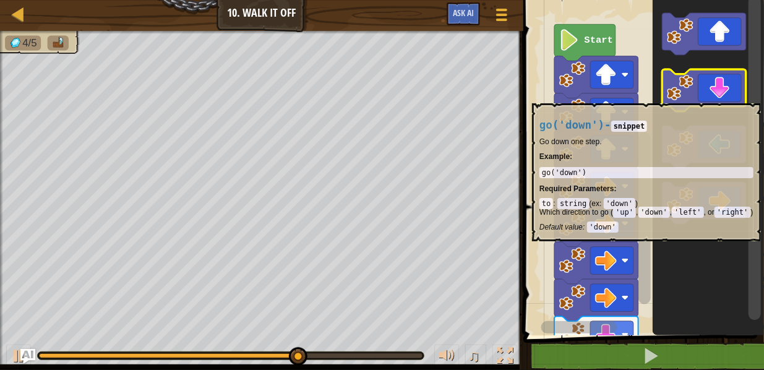
click at [705, 97] on icon "Blockly Workspace" at bounding box center [704, 90] width 84 height 42
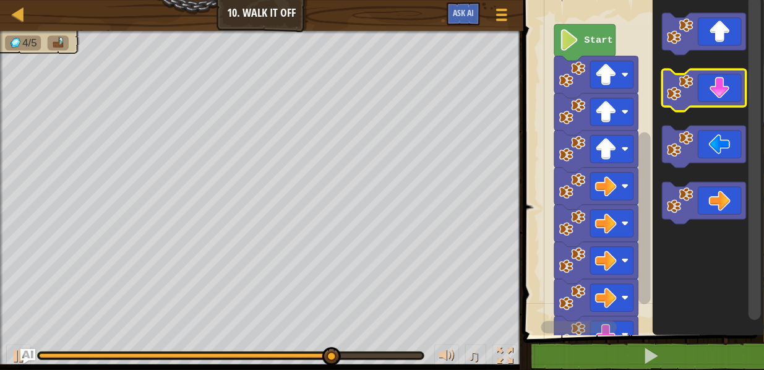
click at [705, 97] on icon "Blockly Workspace" at bounding box center [704, 90] width 84 height 42
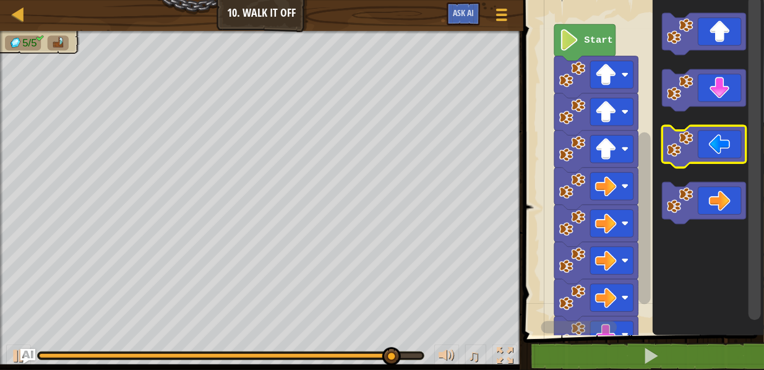
click at [690, 160] on icon "Blockly Workspace" at bounding box center [704, 147] width 84 height 42
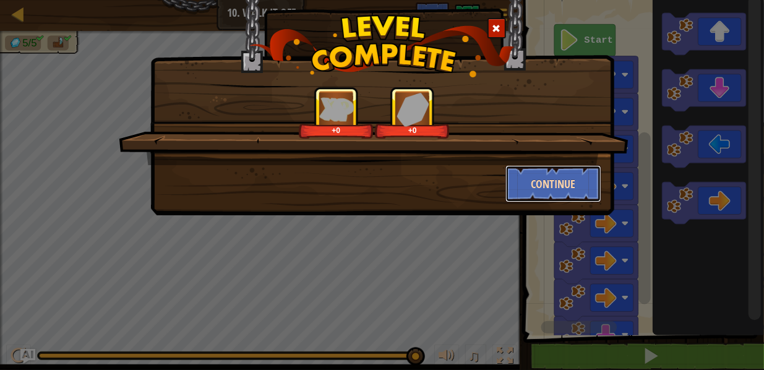
click at [535, 178] on button "Continue" at bounding box center [554, 183] width 96 height 37
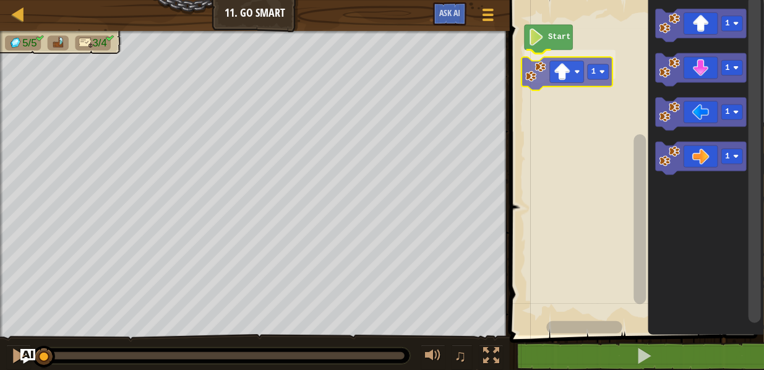
click at [561, 79] on div "Start 1 1 1 1 1 1" at bounding box center [635, 165] width 258 height 342
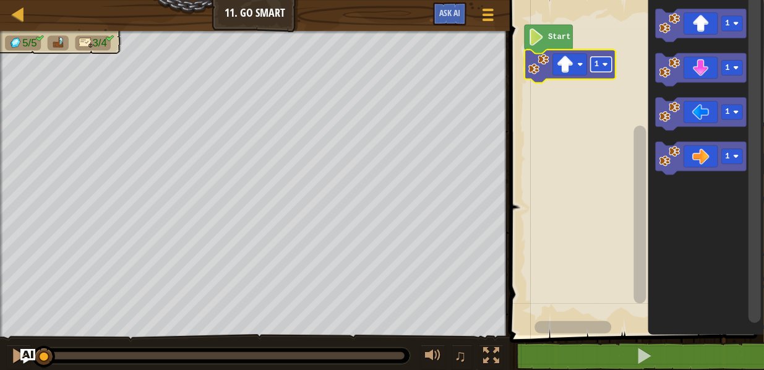
click at [595, 63] on text "1" at bounding box center [597, 64] width 4 height 9
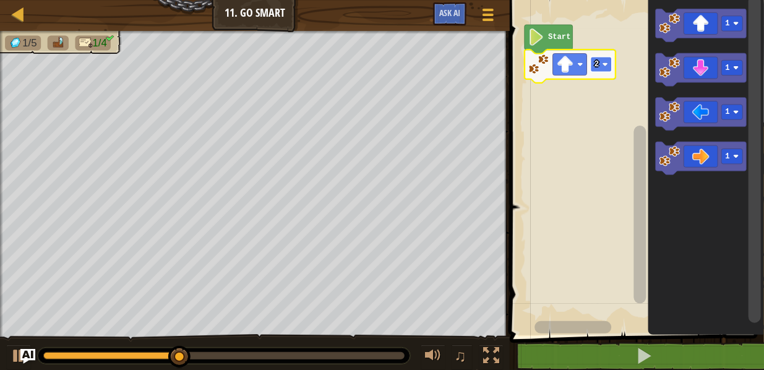
click at [603, 66] on image "Blockly Workspace" at bounding box center [606, 65] width 6 height 6
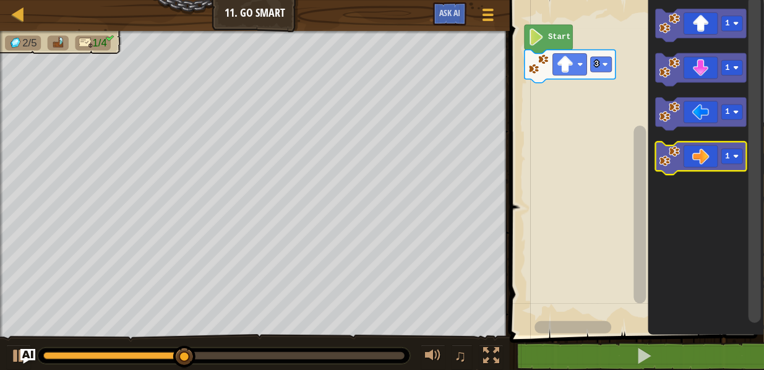
click at [709, 166] on rect "Blockly Workspace" at bounding box center [701, 158] width 91 height 33
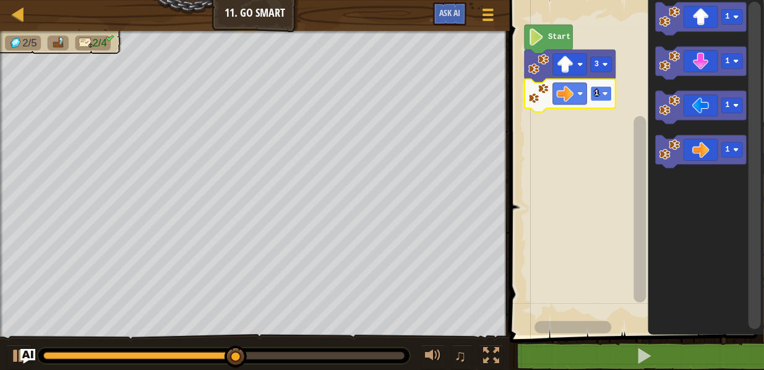
click at [607, 95] on image "Blockly Workspace" at bounding box center [606, 94] width 6 height 6
click at [598, 92] on text "3" at bounding box center [597, 93] width 4 height 9
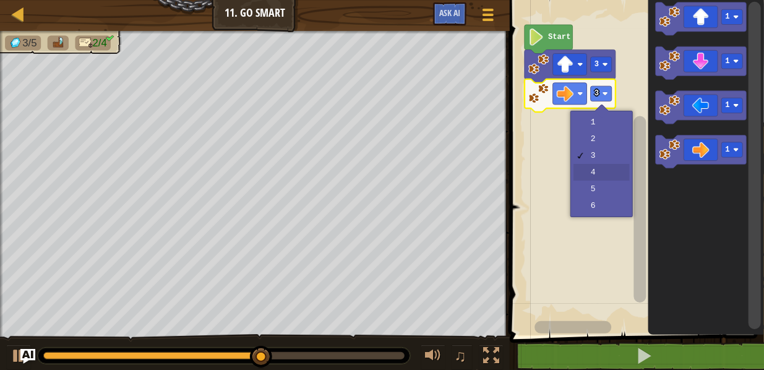
drag, startPoint x: 601, startPoint y: 167, endPoint x: 634, endPoint y: 165, distance: 32.9
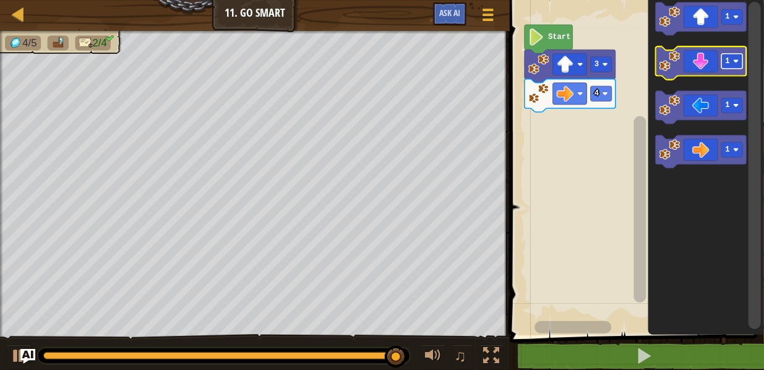
click at [740, 66] on rect "Blockly Workspace" at bounding box center [732, 61] width 21 height 15
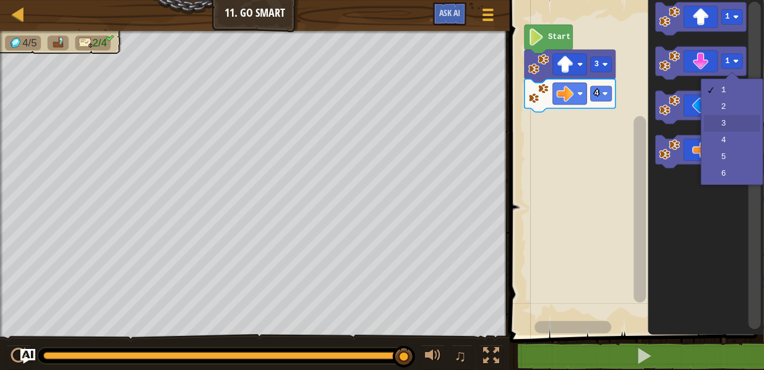
drag, startPoint x: 727, startPoint y: 118, endPoint x: 726, endPoint y: 99, distance: 19.2
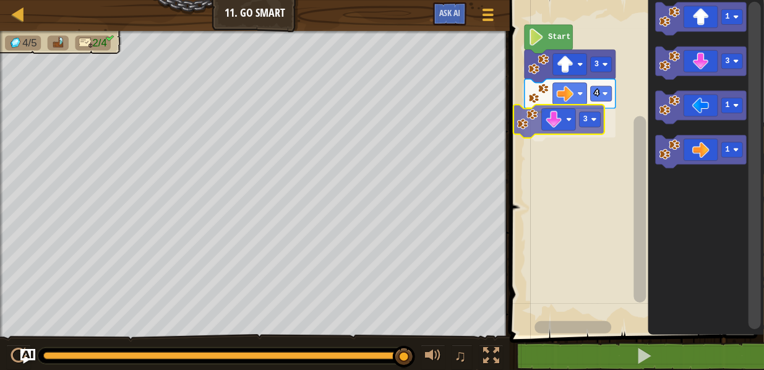
click at [547, 127] on div "Start 3 4 3 1 3 1 1 3" at bounding box center [635, 165] width 258 height 342
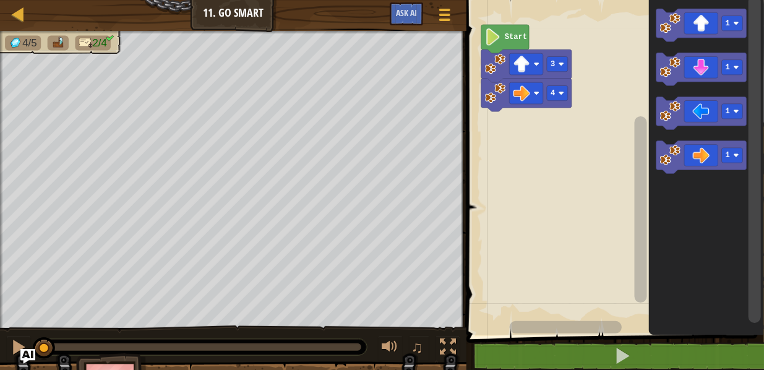
click at [516, 43] on icon "Blockly Workspace" at bounding box center [506, 39] width 48 height 28
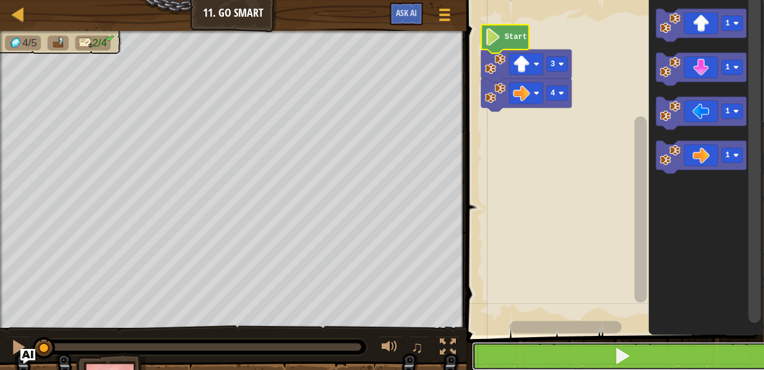
click at [548, 331] on button at bounding box center [622, 356] width 301 height 28
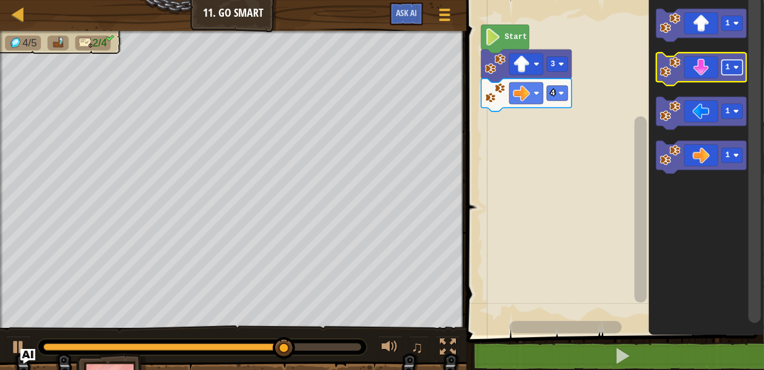
click at [738, 65] on image "Blockly Workspace" at bounding box center [737, 67] width 6 height 6
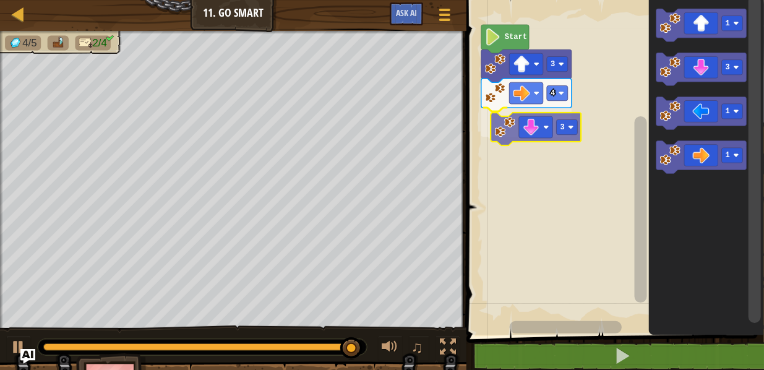
click at [518, 127] on div "4 3 3 Start 1 3 1 1 3" at bounding box center [613, 165] width 301 height 342
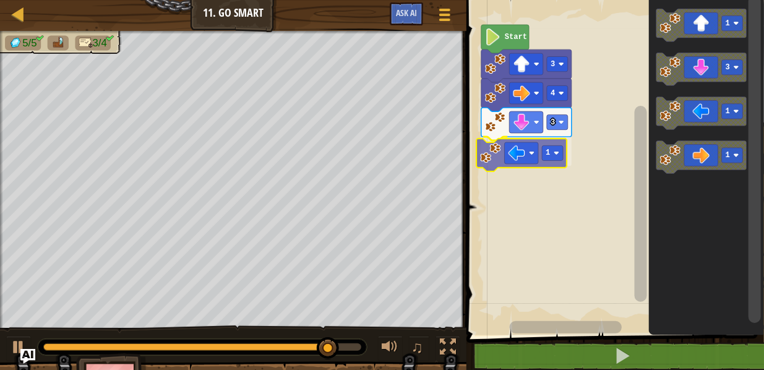
click at [512, 157] on div "4 3 1 3 Start 1 3 1 1 1" at bounding box center [613, 165] width 301 height 342
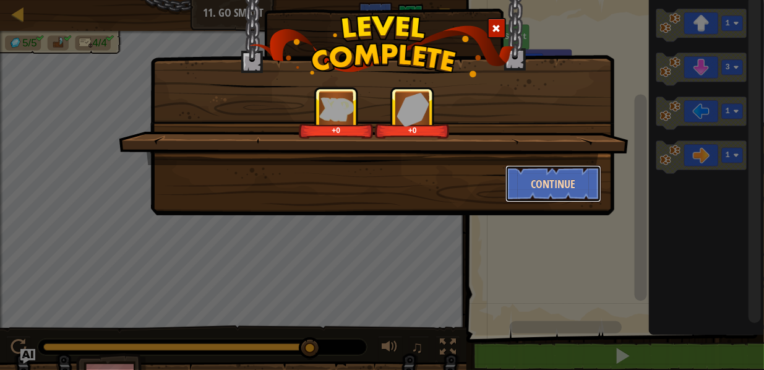
click at [559, 188] on button "Continue" at bounding box center [554, 183] width 96 height 37
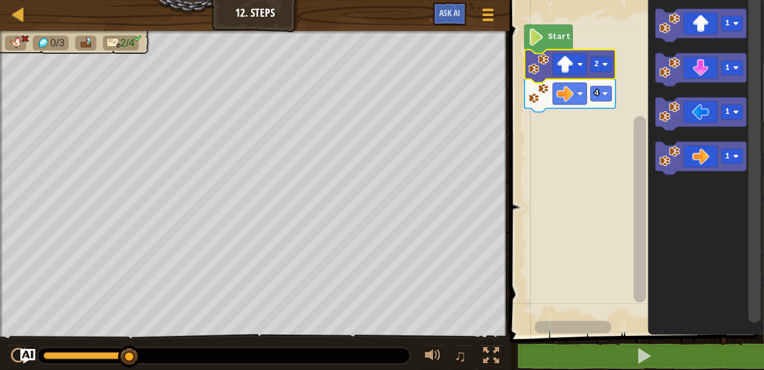
click at [607, 76] on icon "Blockly Workspace" at bounding box center [570, 66] width 91 height 33
click at [605, 69] on rect "Blockly Workspace" at bounding box center [601, 64] width 21 height 15
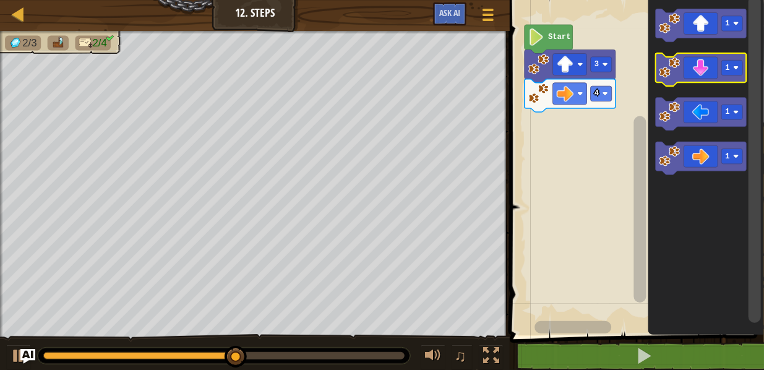
click at [734, 61] on g "1" at bounding box center [701, 69] width 91 height 33
click at [733, 63] on rect "Blockly Workspace" at bounding box center [732, 68] width 21 height 15
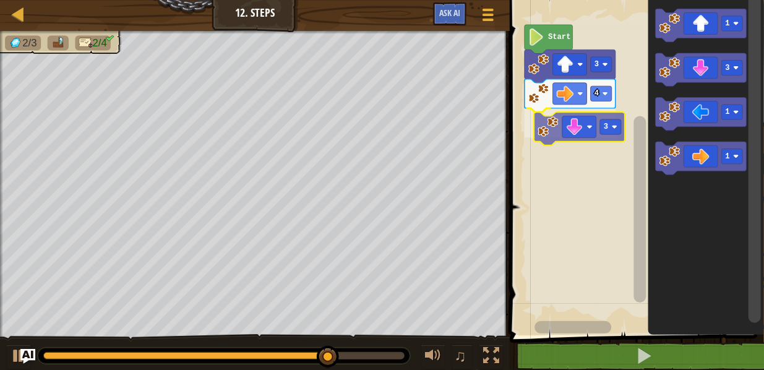
click at [582, 124] on div "Start 4 3 3 1 3 1 1 3" at bounding box center [635, 165] width 258 height 342
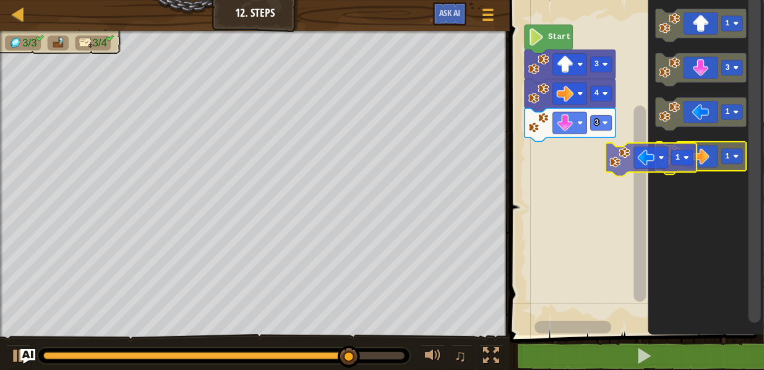
click at [701, 127] on g "1 3 1 1" at bounding box center [701, 92] width 91 height 166
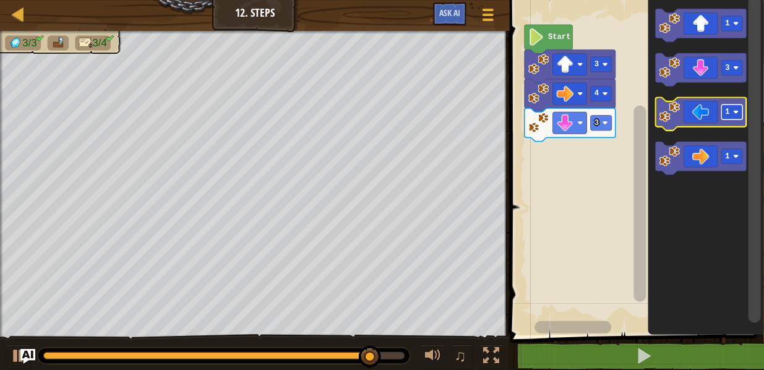
click at [728, 111] on text "1" at bounding box center [728, 112] width 4 height 9
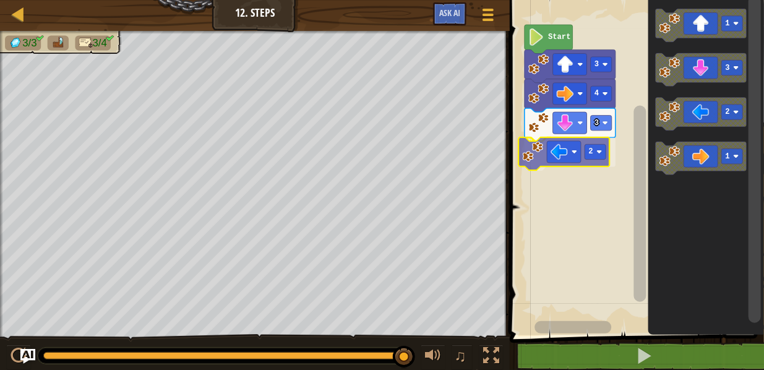
click at [577, 157] on div "Start 4 3 2 3 1 3 2 1 2" at bounding box center [635, 165] width 258 height 342
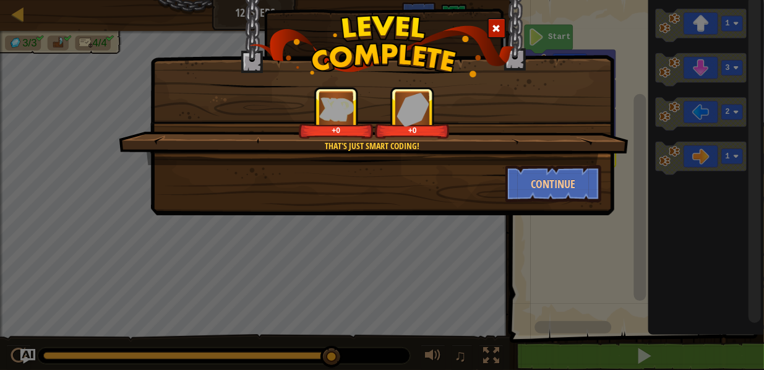
click at [607, 192] on div "Continue" at bounding box center [553, 183] width 114 height 37
click at [584, 190] on button "Continue" at bounding box center [554, 183] width 96 height 37
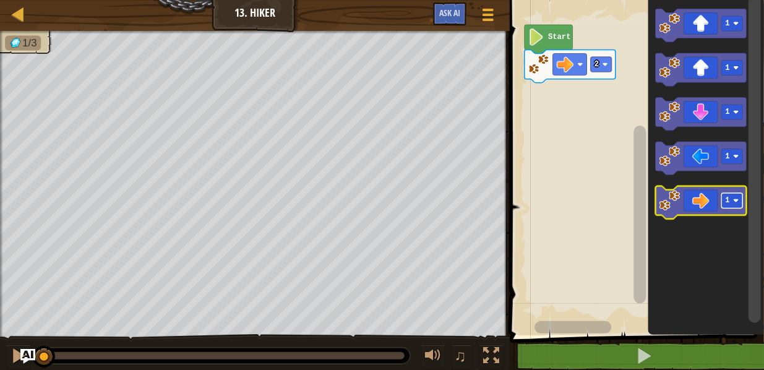
click at [734, 205] on rect "Blockly Workspace" at bounding box center [732, 201] width 21 height 15
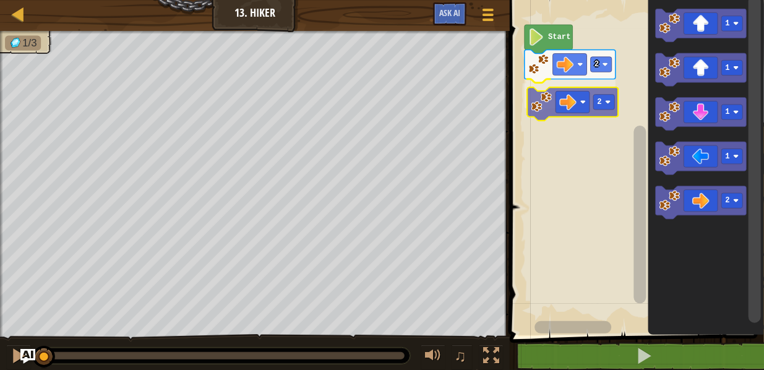
click at [555, 93] on div "2 2 Start 1 1 1 1 2 2" at bounding box center [635, 165] width 258 height 342
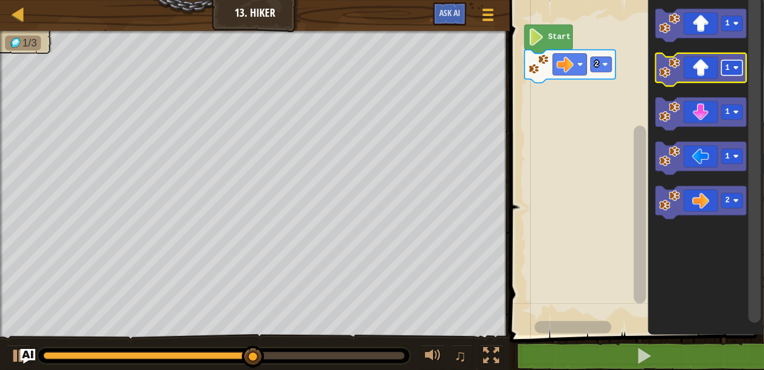
click at [736, 67] on image "Blockly Workspace" at bounding box center [736, 68] width 6 height 6
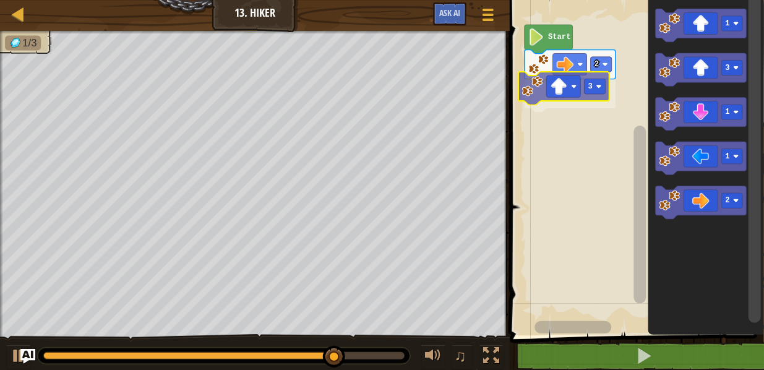
click at [558, 97] on div "2 3 Start 1 3 1 1 2 3" at bounding box center [635, 165] width 258 height 342
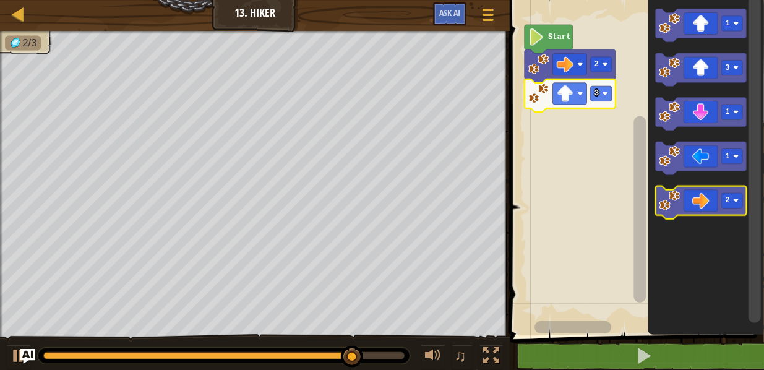
click at [733, 209] on icon "Blockly Workspace" at bounding box center [701, 202] width 91 height 33
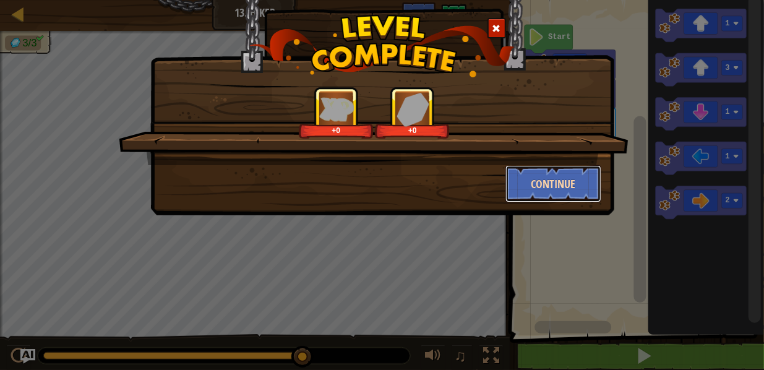
click at [584, 187] on button "Continue" at bounding box center [554, 183] width 96 height 37
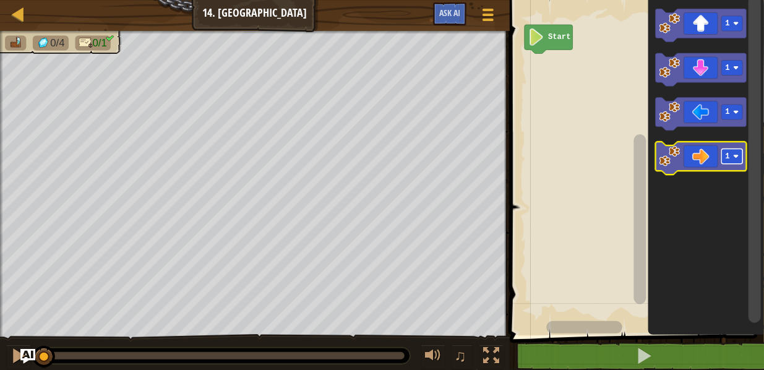
click at [735, 161] on rect "Blockly Workspace" at bounding box center [732, 156] width 21 height 15
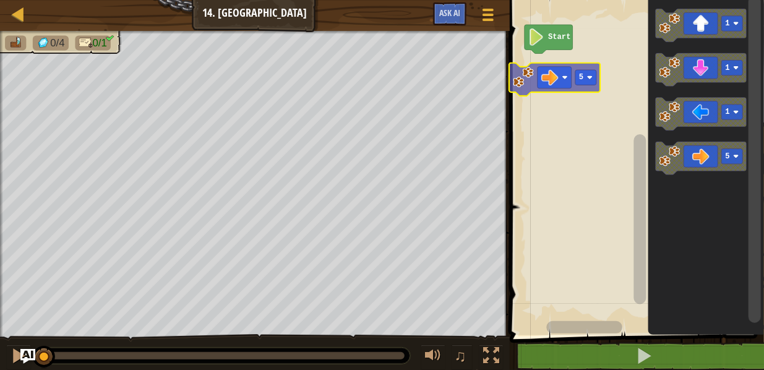
click at [545, 61] on div "Start 1 1 1 5 5" at bounding box center [635, 165] width 258 height 342
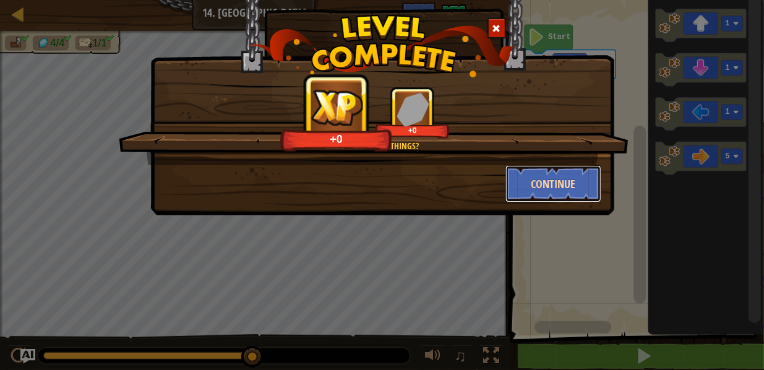
click at [532, 183] on button "Continue" at bounding box center [554, 183] width 96 height 37
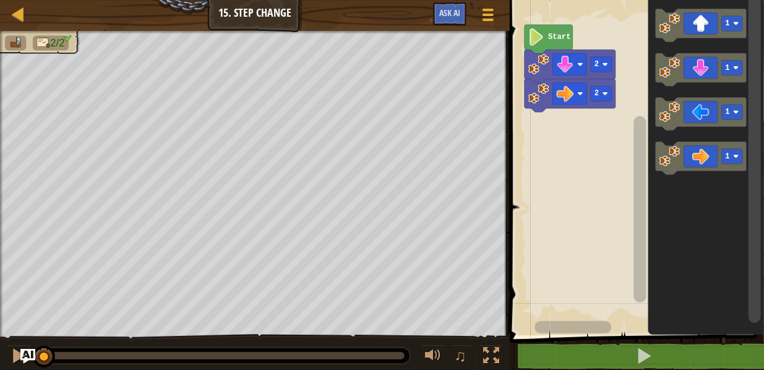
click at [533, 45] on image "Blockly Workspace" at bounding box center [537, 36] width 16 height 17
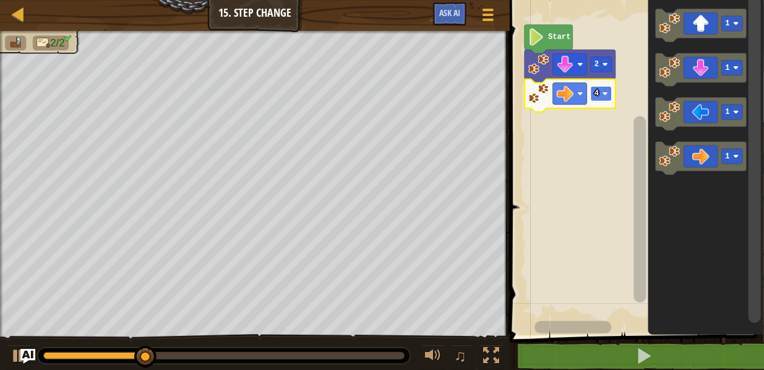
click at [603, 101] on rect "Blockly Workspace" at bounding box center [601, 93] width 21 height 15
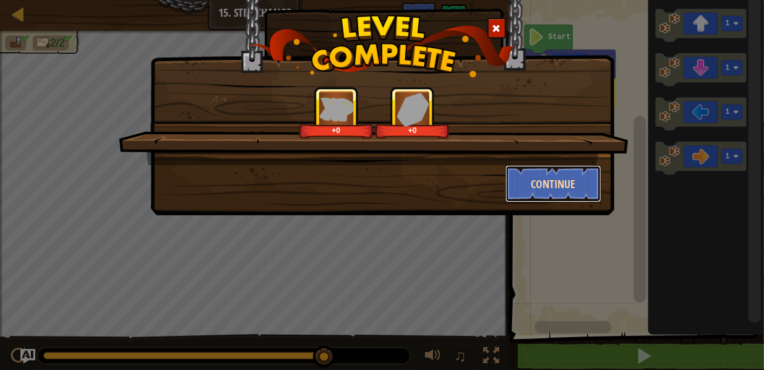
click at [546, 177] on button "Continue" at bounding box center [554, 183] width 96 height 37
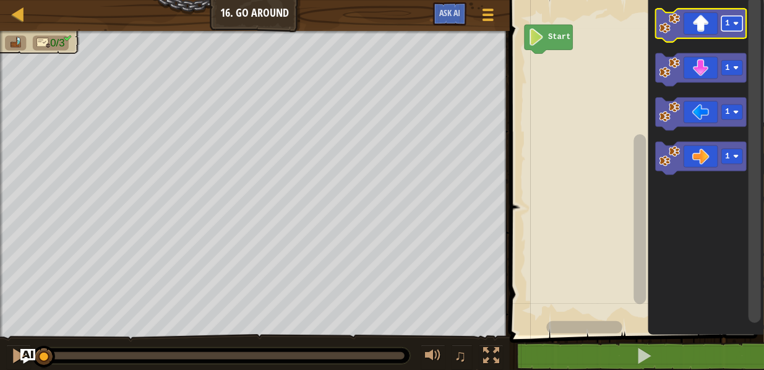
click at [729, 27] on text "1" at bounding box center [728, 23] width 4 height 9
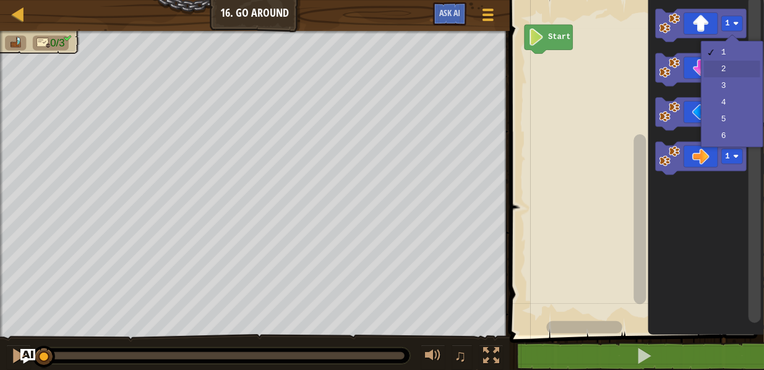
drag, startPoint x: 738, startPoint y: 66, endPoint x: 728, endPoint y: 59, distance: 12.4
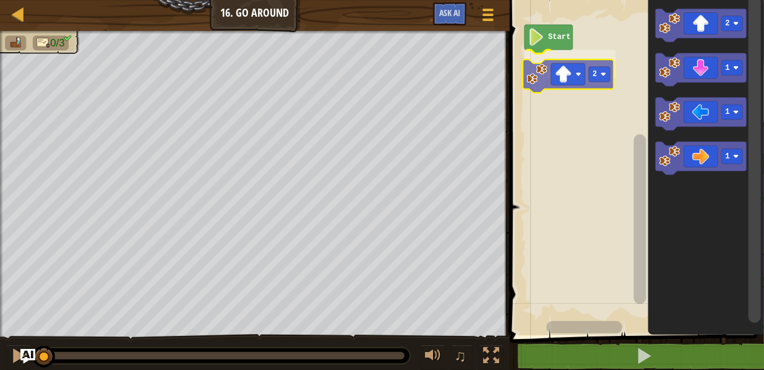
click at [546, 71] on div "Start 2 2 1 1 1 2" at bounding box center [635, 165] width 258 height 342
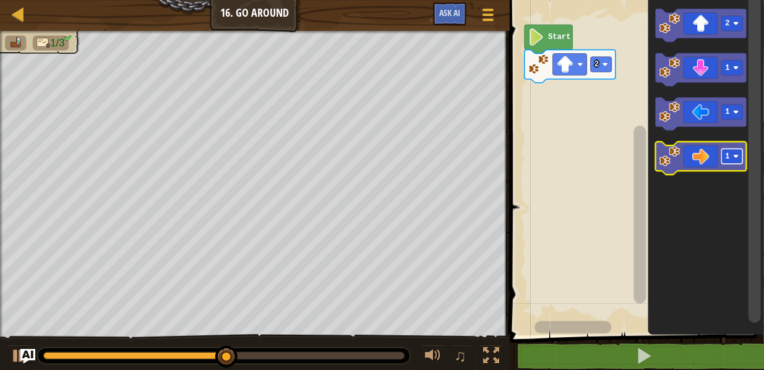
click at [722, 158] on rect "Blockly Workspace" at bounding box center [732, 156] width 21 height 15
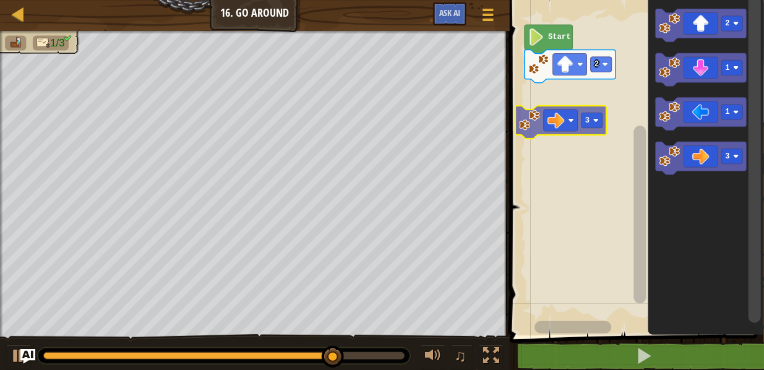
click at [569, 100] on div "Start 2 2 1 1 3 3" at bounding box center [635, 165] width 258 height 342
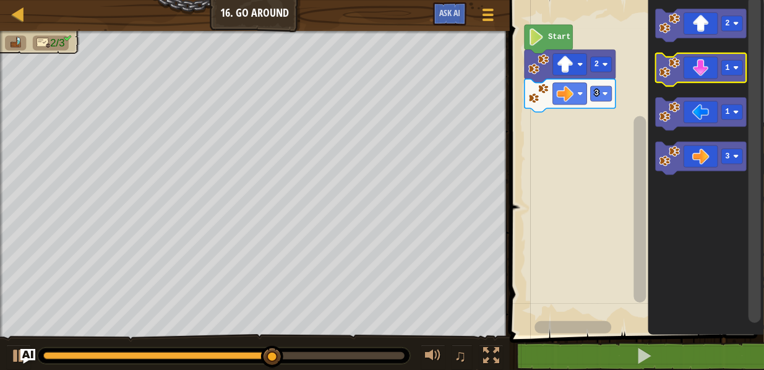
click at [738, 80] on icon "Blockly Workspace" at bounding box center [701, 69] width 91 height 33
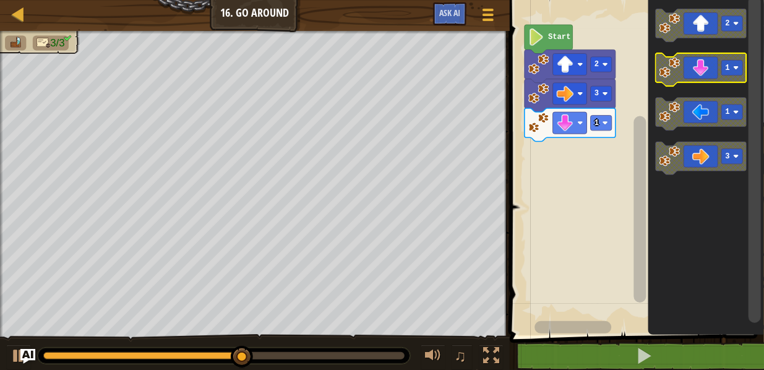
click at [729, 72] on text "1" at bounding box center [728, 68] width 4 height 9
click at [638, 136] on div "Start 2 3 1 2 3 1 3" at bounding box center [635, 165] width 258 height 342
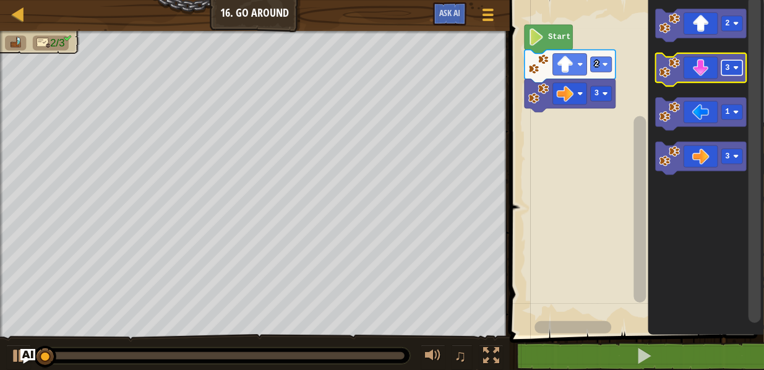
click at [730, 67] on text "3" at bounding box center [728, 68] width 4 height 9
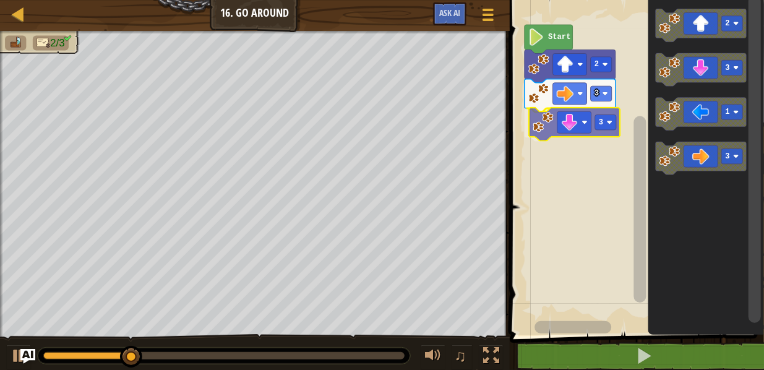
click at [545, 121] on div "Start 2 3 3 2 3 1 3 3" at bounding box center [635, 165] width 258 height 342
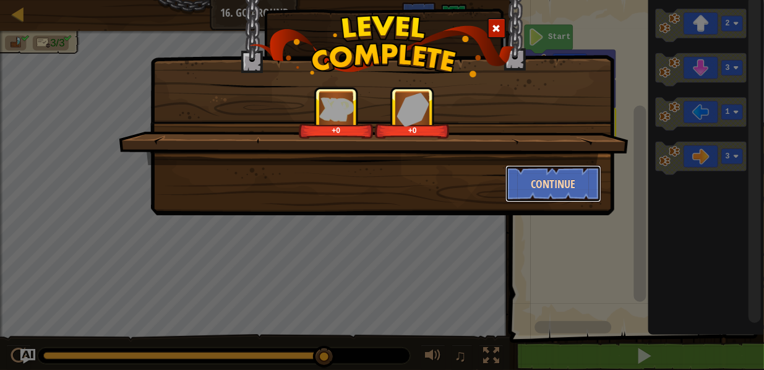
click at [573, 194] on button "Continue" at bounding box center [554, 183] width 96 height 37
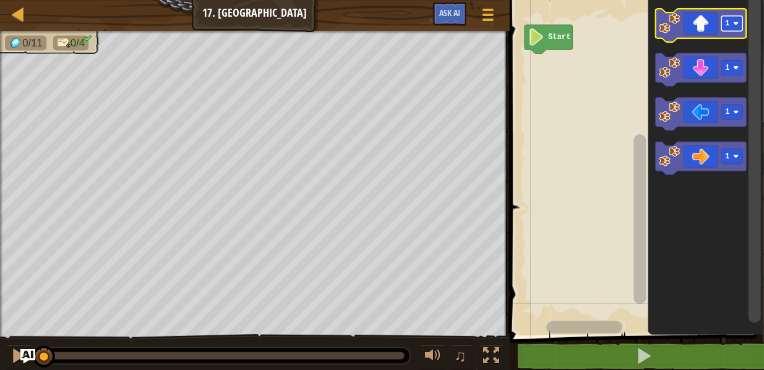
click at [736, 30] on rect "Blockly Workspace" at bounding box center [732, 23] width 21 height 15
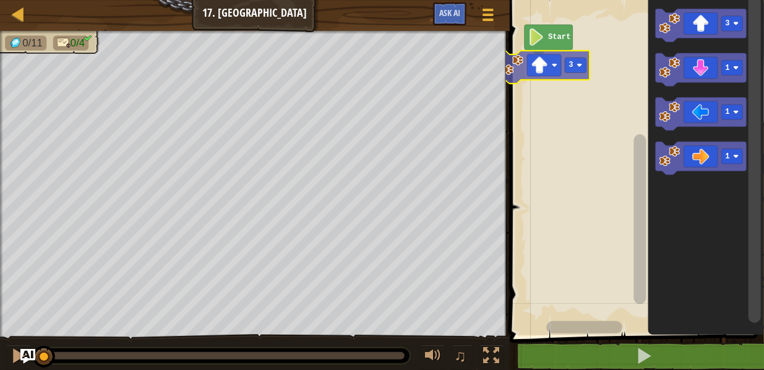
click at [543, 67] on div "Start 3 3 1 1 1 3" at bounding box center [635, 165] width 258 height 342
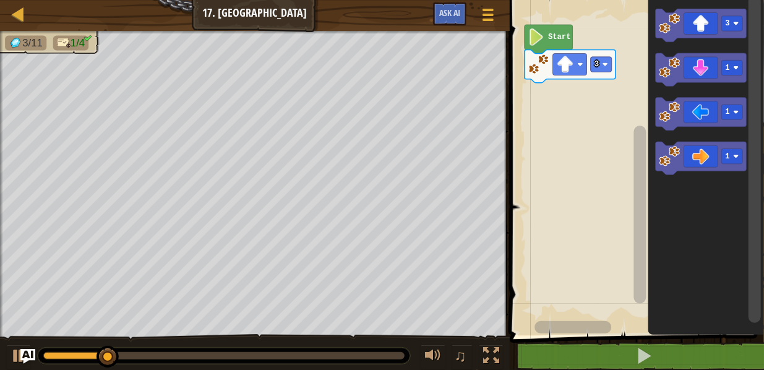
click at [754, 160] on rect "Blockly Workspace" at bounding box center [755, 159] width 12 height 327
click at [721, 162] on icon "Blockly Workspace" at bounding box center [701, 158] width 91 height 33
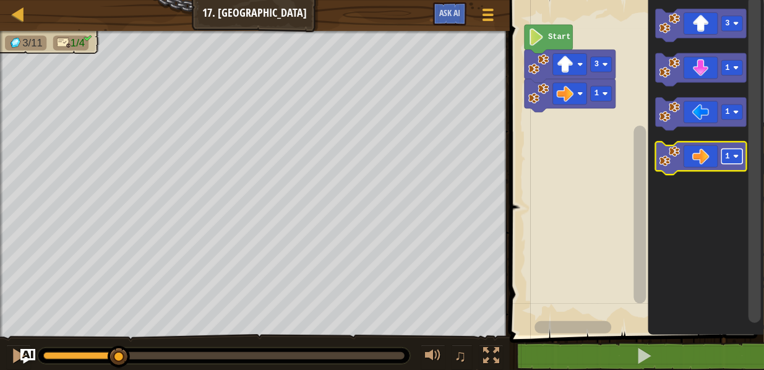
click at [731, 157] on g "1" at bounding box center [732, 156] width 21 height 15
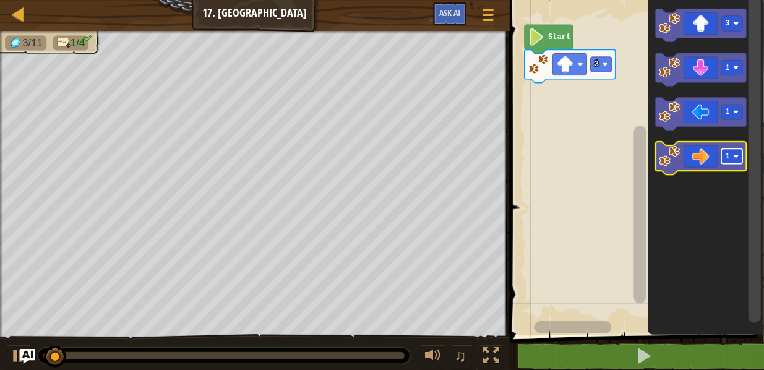
click at [735, 161] on rect "Blockly Workspace" at bounding box center [732, 156] width 21 height 15
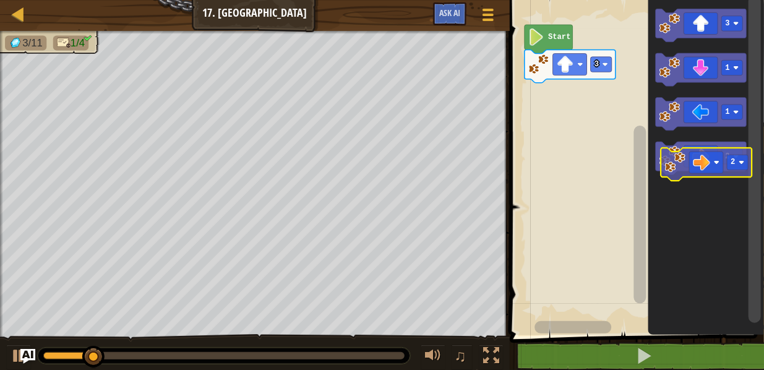
click at [743, 154] on g "2" at bounding box center [701, 158] width 91 height 33
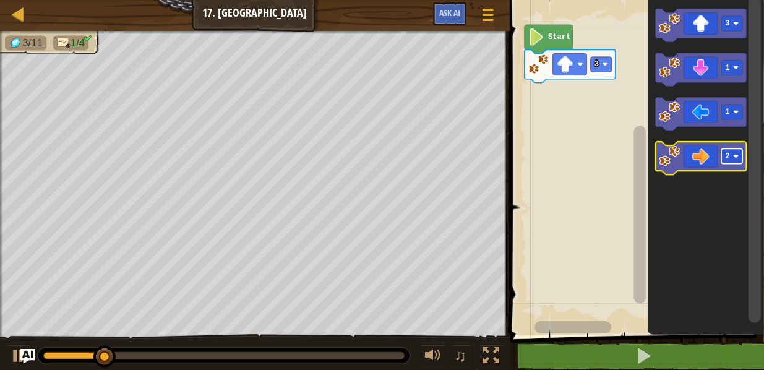
click at [736, 157] on image "Blockly Workspace" at bounding box center [736, 157] width 6 height 6
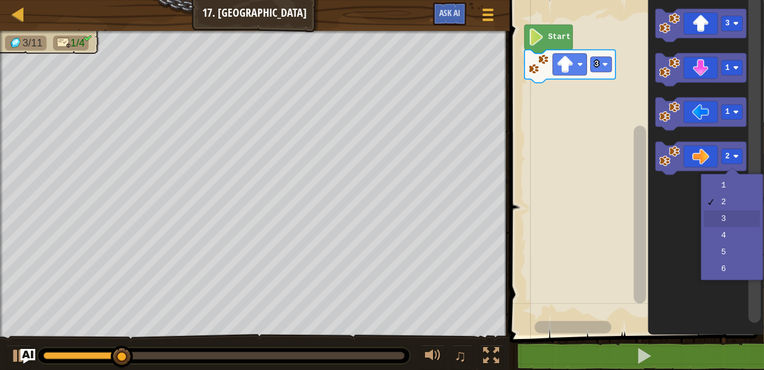
drag, startPoint x: 738, startPoint y: 215, endPoint x: 732, endPoint y: 202, distance: 14.4
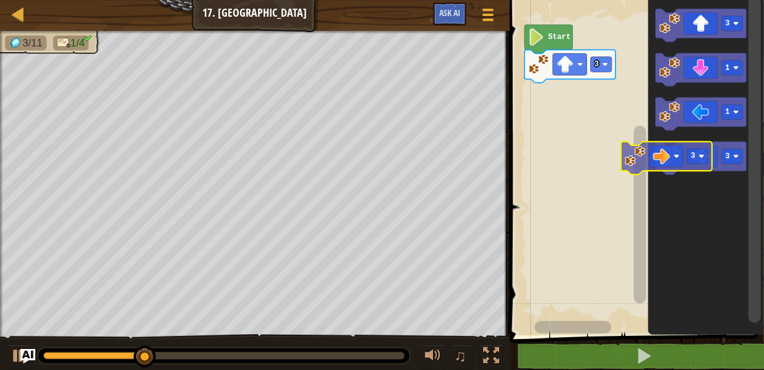
click at [676, 145] on icon "Blockly Workspace" at bounding box center [701, 158] width 91 height 33
click at [676, 147] on image "Blockly Workspace" at bounding box center [670, 156] width 21 height 21
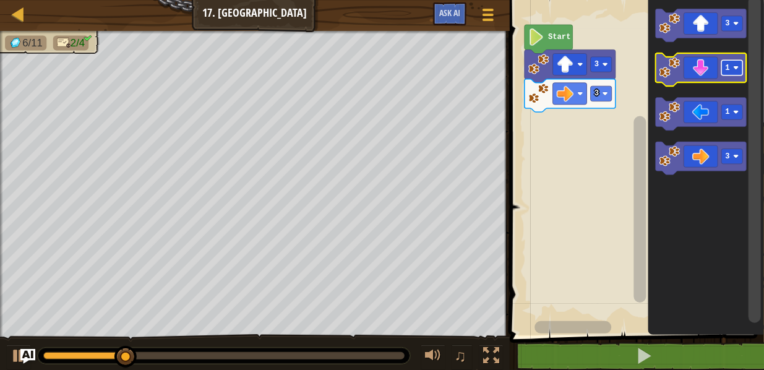
click at [737, 72] on rect "Blockly Workspace" at bounding box center [732, 68] width 21 height 15
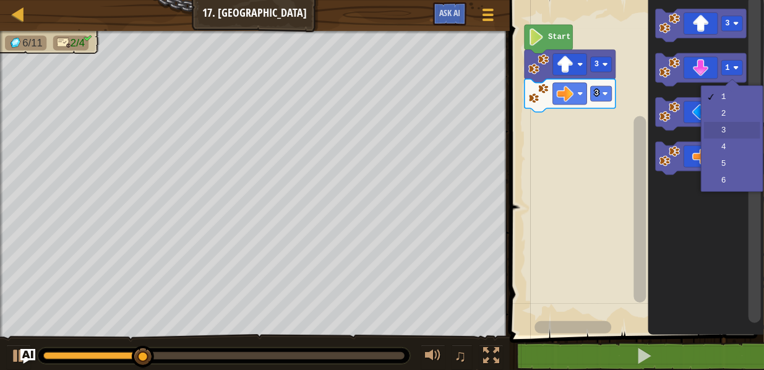
drag, startPoint x: 727, startPoint y: 129, endPoint x: 726, endPoint y: 123, distance: 6.3
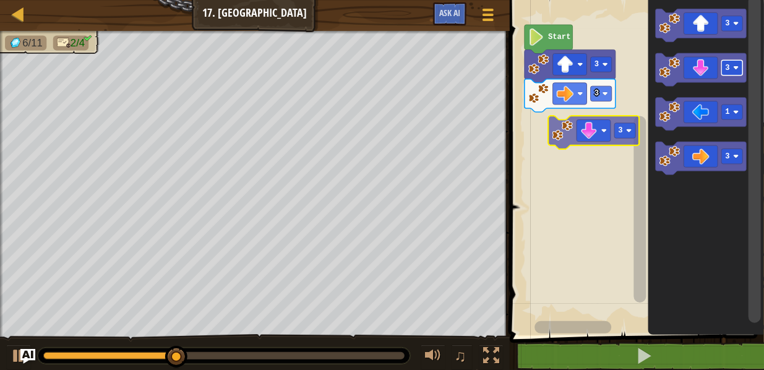
click at [613, 133] on div "3 3 Start 3 3 1 3 3" at bounding box center [635, 165] width 258 height 342
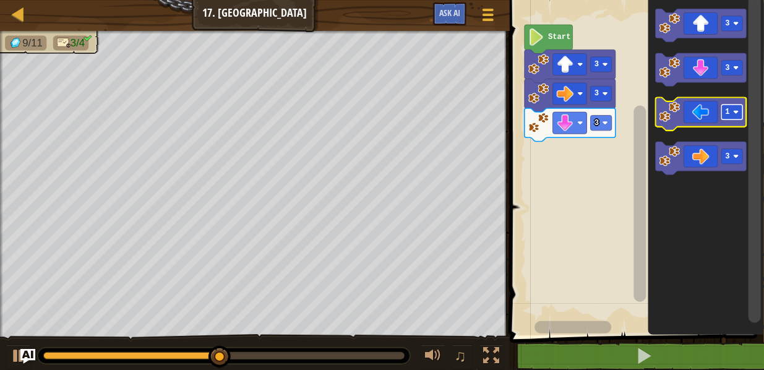
click at [732, 111] on g "1" at bounding box center [732, 112] width 21 height 15
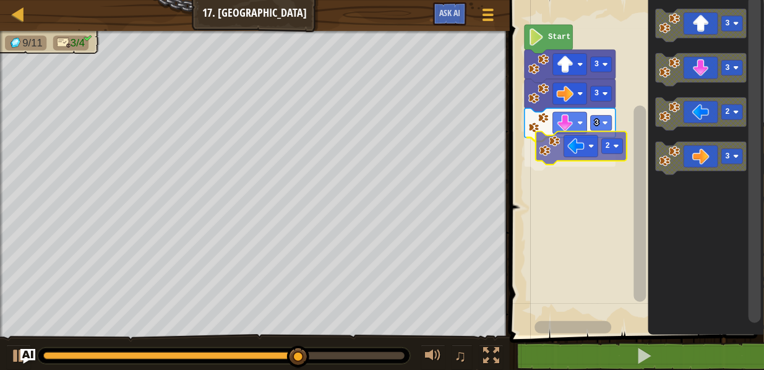
click at [577, 153] on div "3 2 3 3 Start 3 3 2 3 2" at bounding box center [635, 165] width 258 height 342
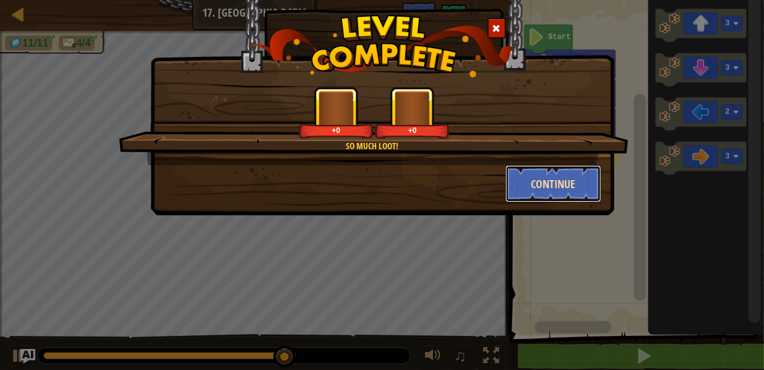
click at [556, 187] on button "Continue" at bounding box center [554, 183] width 96 height 37
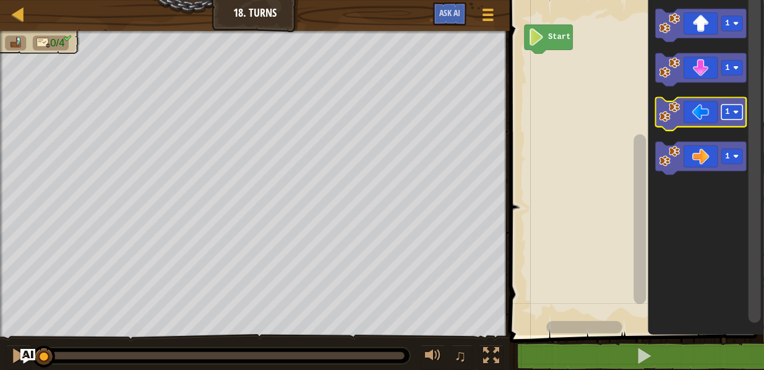
click at [737, 116] on rect "Blockly Workspace" at bounding box center [732, 112] width 21 height 15
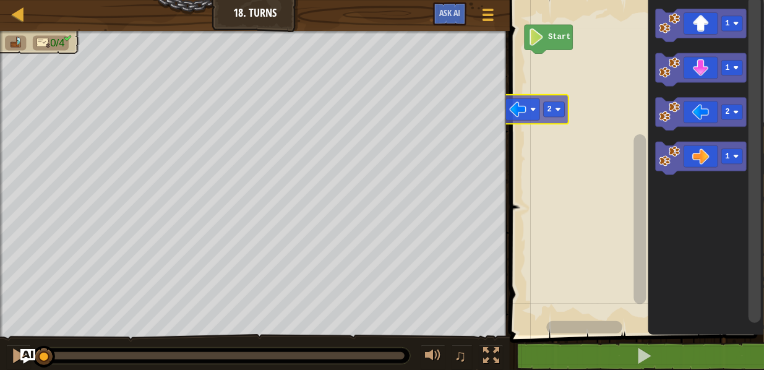
click at [533, 118] on div "Start 1 1 2 1 2" at bounding box center [635, 165] width 258 height 342
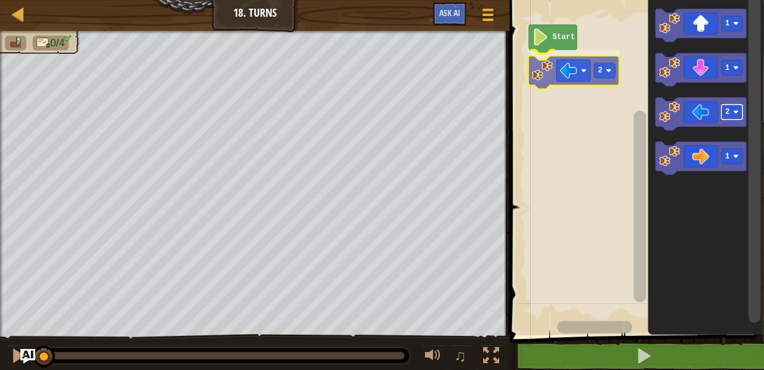
click at [598, 67] on div "Start 2 1 1 2 1 2" at bounding box center [635, 165] width 258 height 342
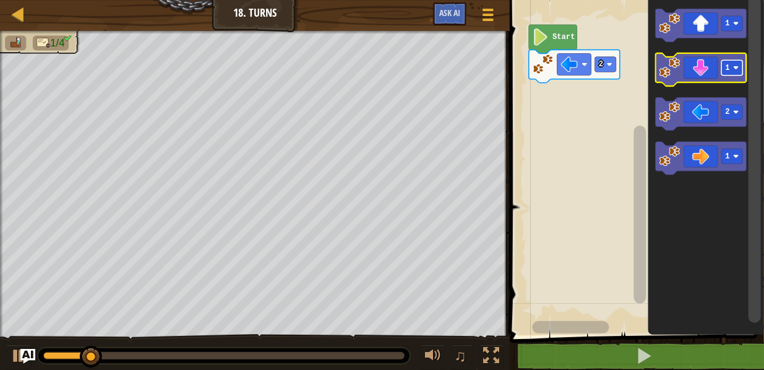
click at [738, 69] on image "Blockly Workspace" at bounding box center [736, 68] width 6 height 6
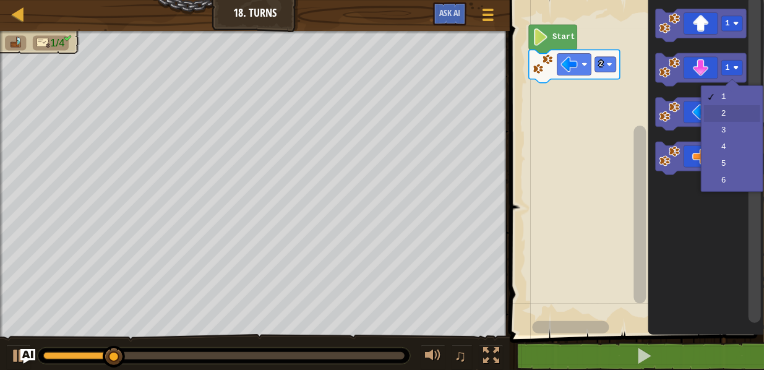
drag, startPoint x: 738, startPoint y: 114, endPoint x: 734, endPoint y: 85, distance: 28.8
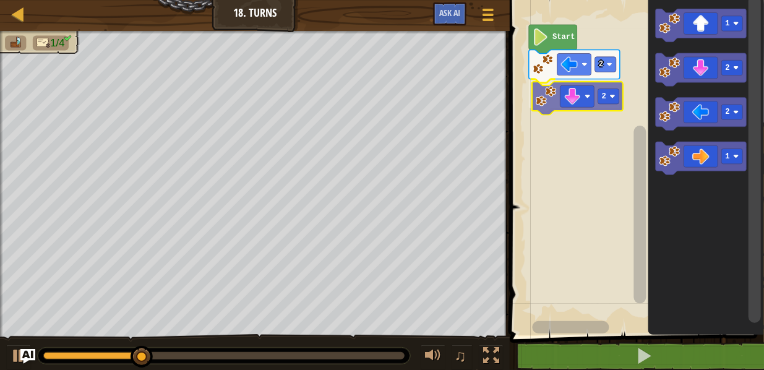
click at [574, 95] on div "2 2 Start 1 2 2 1 2" at bounding box center [635, 165] width 258 height 342
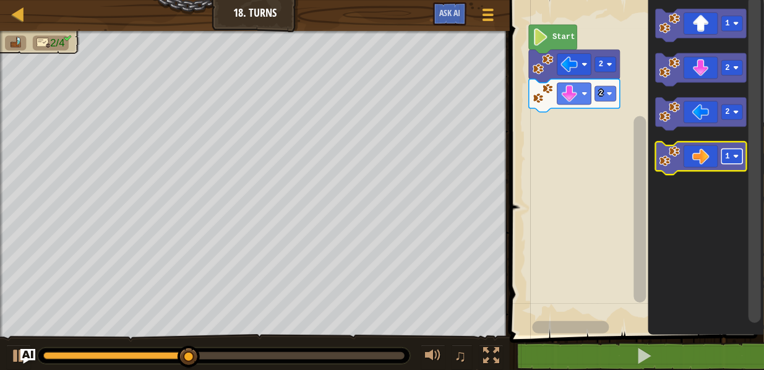
click at [730, 156] on rect "Blockly Workspace" at bounding box center [732, 156] width 21 height 15
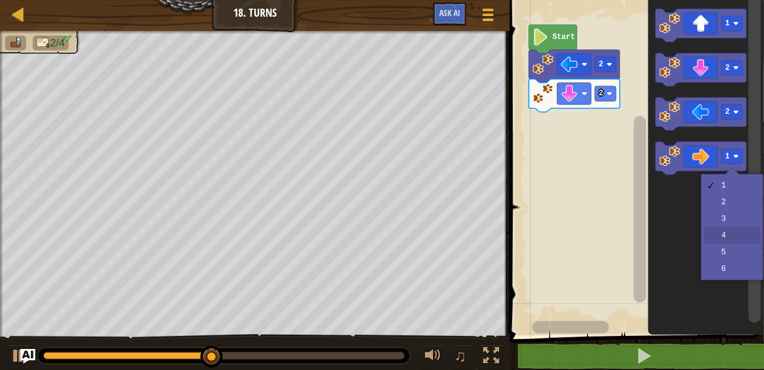
drag, startPoint x: 733, startPoint y: 240, endPoint x: 718, endPoint y: 223, distance: 22.8
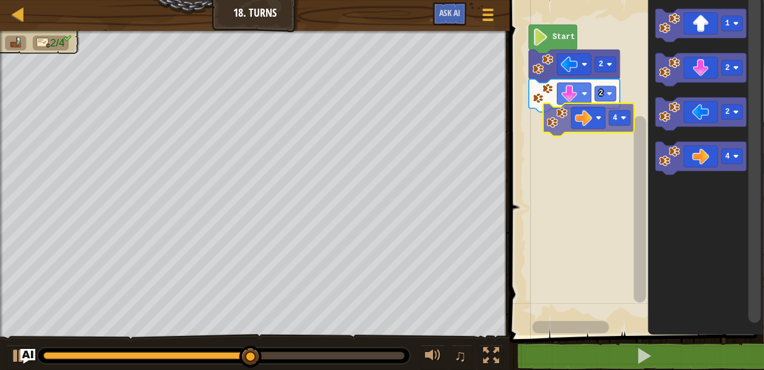
click at [558, 106] on div "2 2 Start 1 2 2 4 4" at bounding box center [635, 165] width 258 height 342
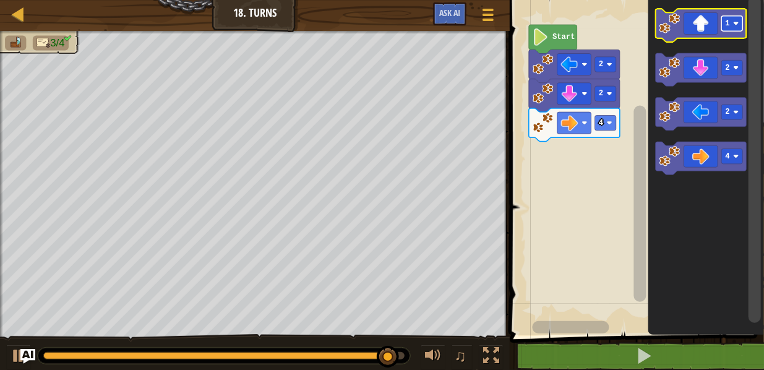
click at [735, 27] on rect "Blockly Workspace" at bounding box center [732, 23] width 21 height 15
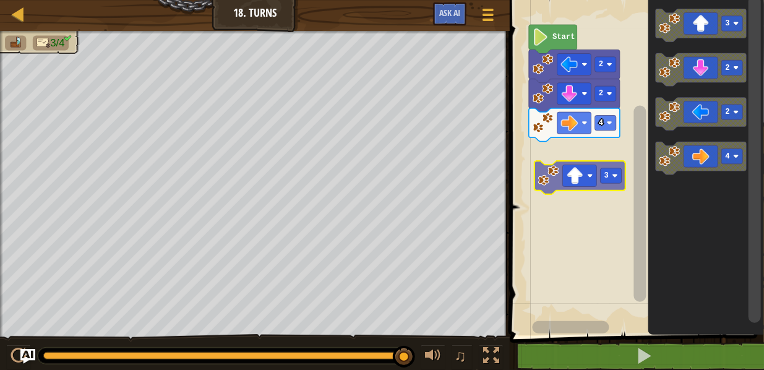
click at [576, 147] on div "4 2 2 Start 3 2 2 4 3" at bounding box center [635, 165] width 258 height 342
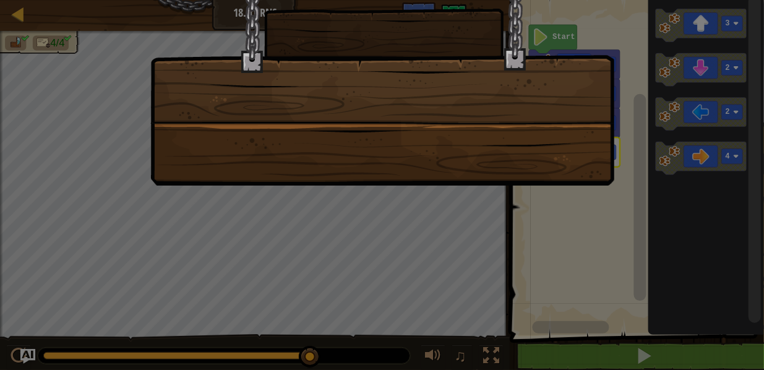
click at [574, 163] on div at bounding box center [382, 77] width 464 height 217
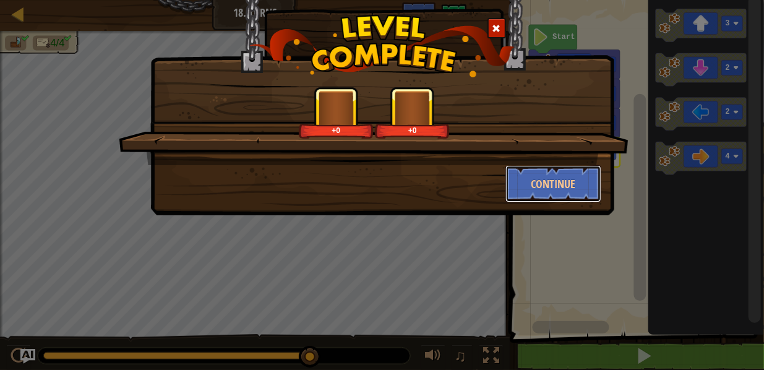
click at [555, 167] on button "Continue" at bounding box center [554, 183] width 96 height 37
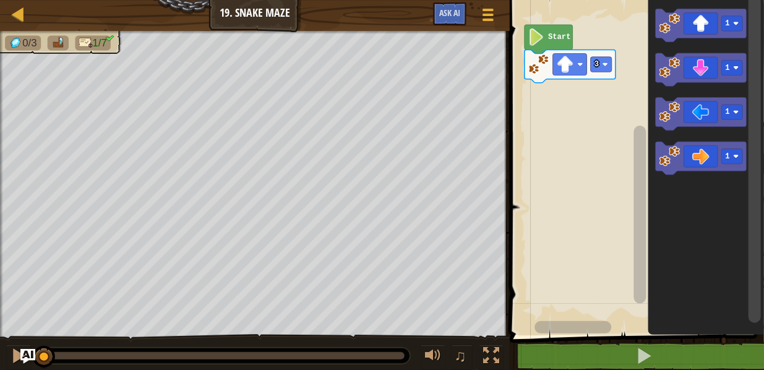
click at [535, 51] on icon "Blockly Workspace" at bounding box center [549, 39] width 48 height 29
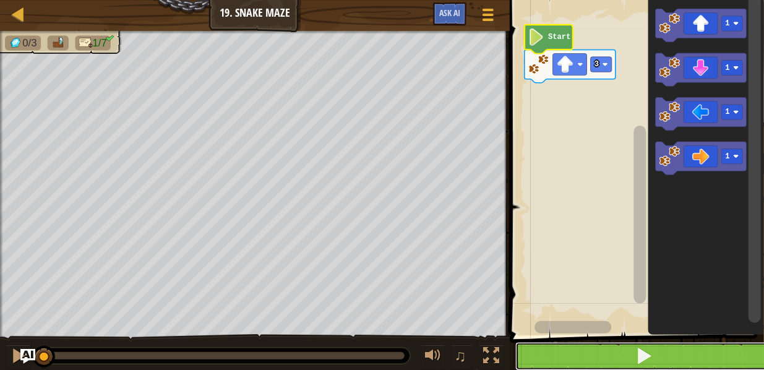
click at [627, 331] on button at bounding box center [645, 356] width 258 height 28
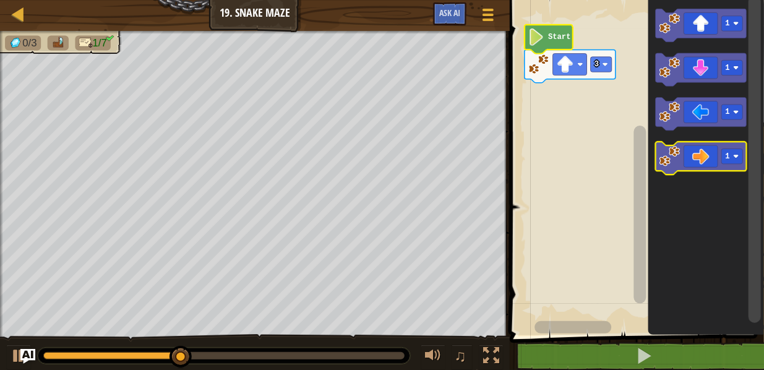
click at [737, 165] on icon "Blockly Workspace" at bounding box center [701, 158] width 91 height 33
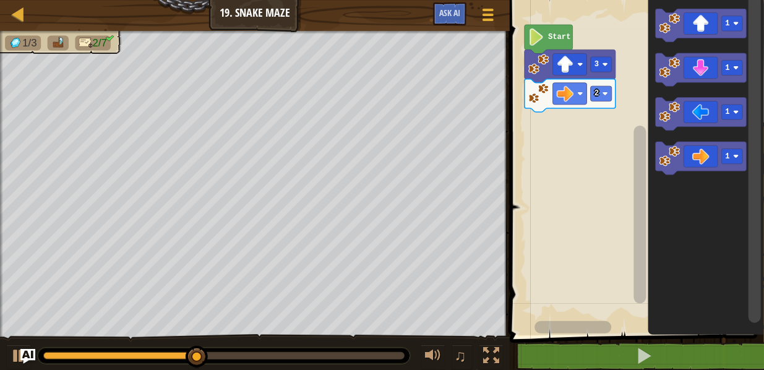
click at [565, 120] on div "Start 3 2 1 1 1 1" at bounding box center [635, 165] width 258 height 342
click at [691, 30] on icon "Blockly Workspace" at bounding box center [701, 25] width 91 height 33
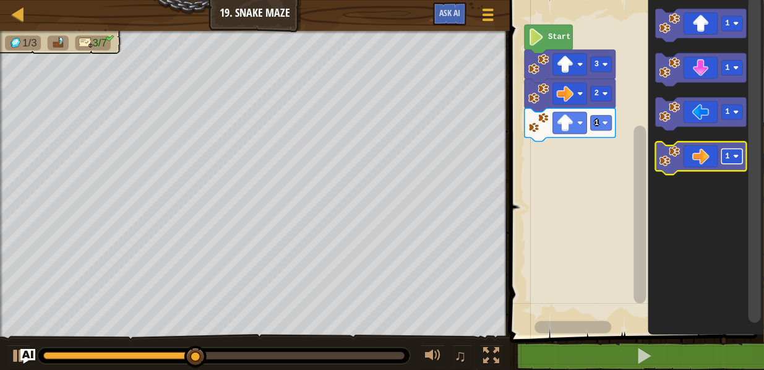
click at [739, 157] on g "1" at bounding box center [732, 156] width 21 height 15
click at [720, 157] on icon "Blockly Workspace" at bounding box center [701, 158] width 91 height 33
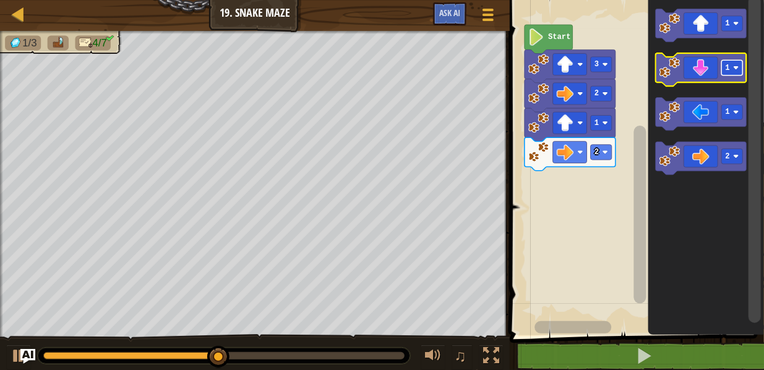
click at [737, 69] on image "Blockly Workspace" at bounding box center [736, 68] width 6 height 6
click at [723, 63] on rect "Blockly Workspace" at bounding box center [732, 68] width 21 height 15
click at [676, 85] on rect "Blockly Workspace" at bounding box center [701, 69] width 91 height 33
click at [676, 82] on icon "Blockly Workspace" at bounding box center [701, 69] width 91 height 33
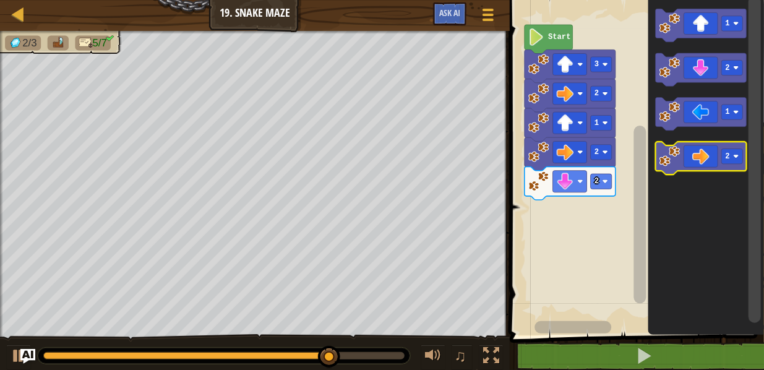
click at [688, 156] on icon "Blockly Workspace" at bounding box center [701, 158] width 91 height 33
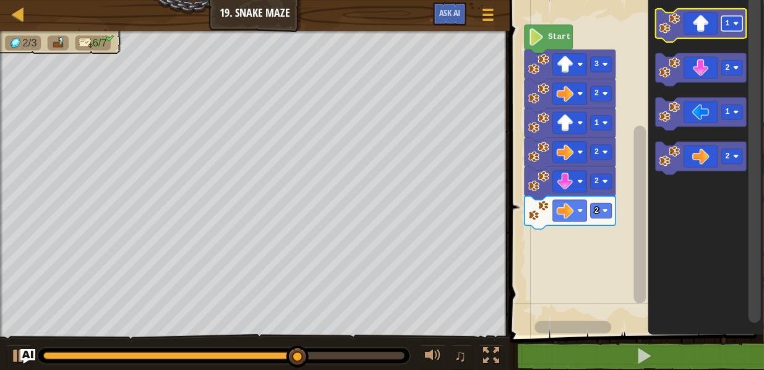
click at [740, 22] on rect "Blockly Workspace" at bounding box center [732, 23] width 21 height 15
click at [731, 33] on icon "Blockly Workspace" at bounding box center [701, 25] width 91 height 33
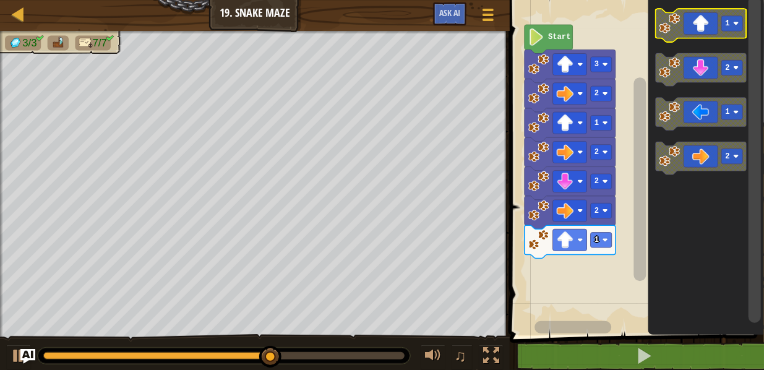
click at [736, 20] on rect "Blockly Workspace" at bounding box center [732, 23] width 21 height 15
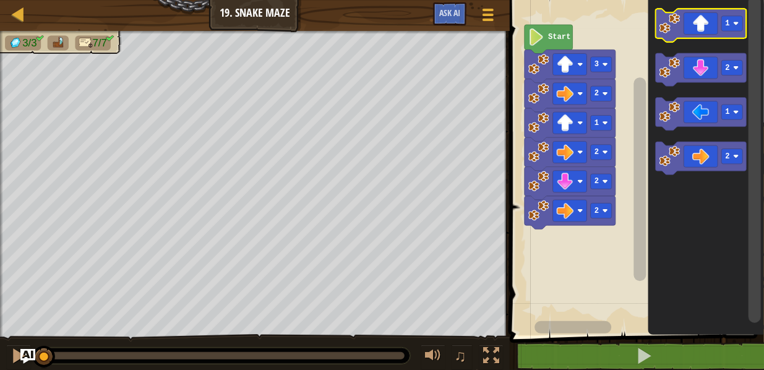
click at [736, 15] on icon "Blockly Workspace" at bounding box center [701, 25] width 91 height 33
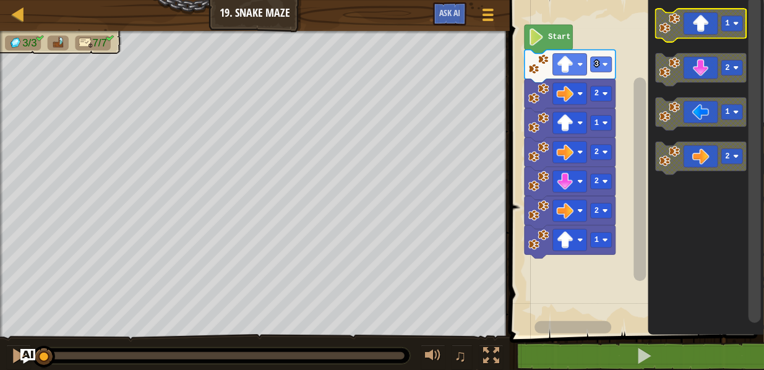
click at [733, 25] on rect "Blockly Workspace" at bounding box center [732, 23] width 21 height 15
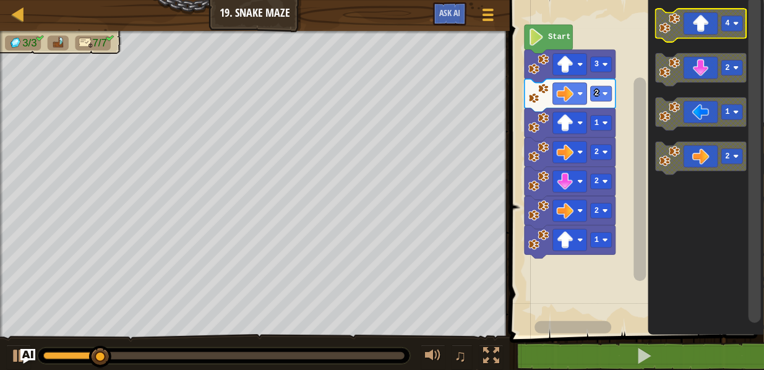
click at [707, 22] on icon "Blockly Workspace" at bounding box center [701, 25] width 91 height 33
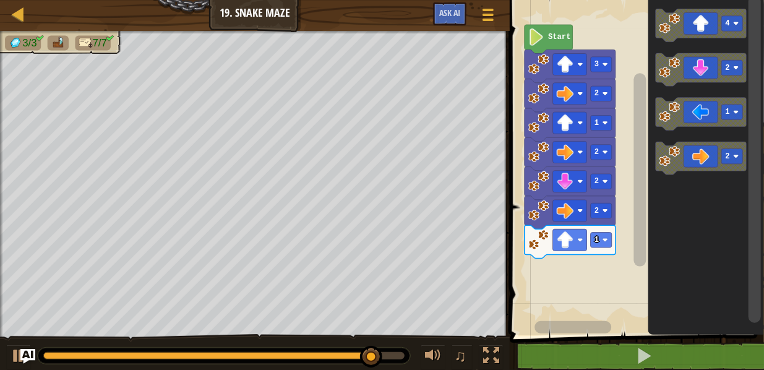
click at [641, 73] on rect "Blockly Workspace" at bounding box center [640, 169] width 12 height 193
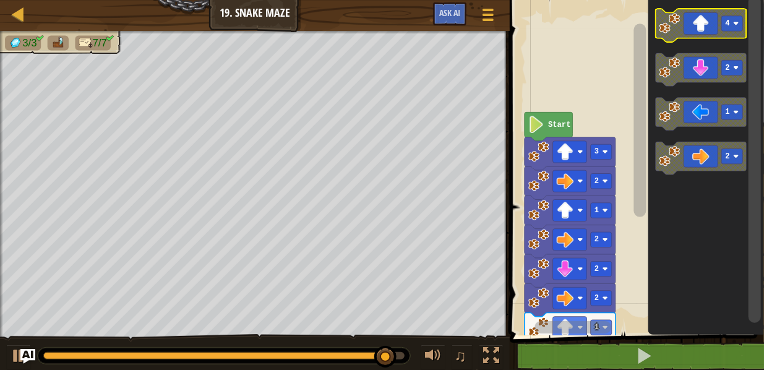
click at [685, 33] on icon "Blockly Workspace" at bounding box center [701, 25] width 91 height 33
